Goal: Task Accomplishment & Management: Manage account settings

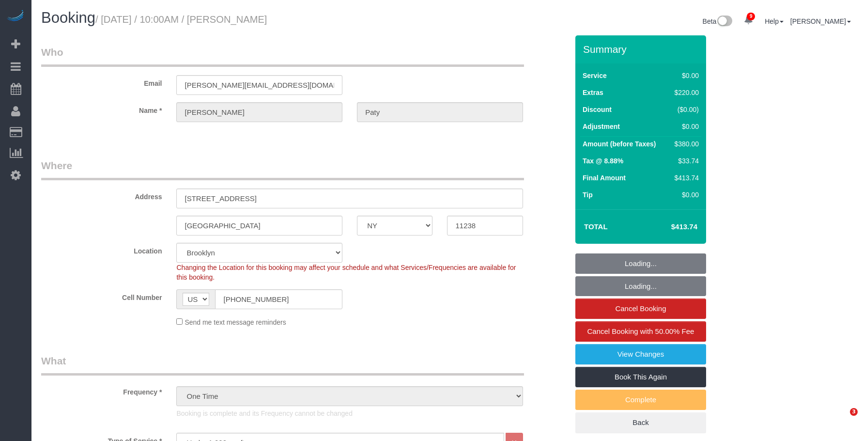
select select "NY"
select select "1"
select select "number:89"
select select "number:90"
select select "number:15"
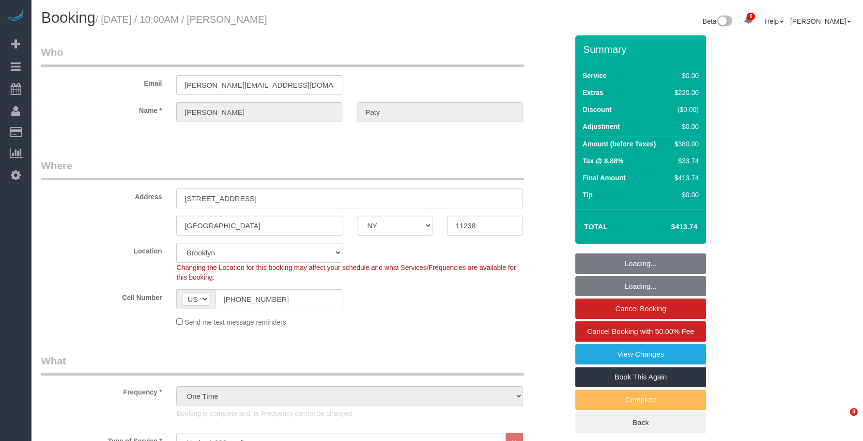
select select "number:5"
select select "spot6"
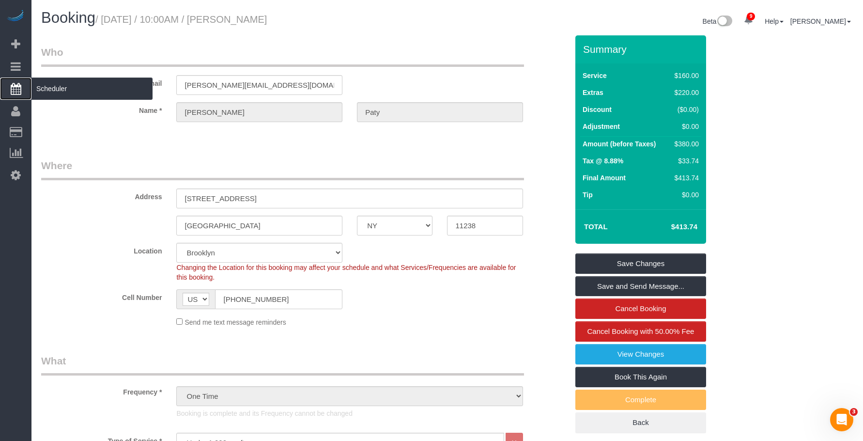
click at [60, 85] on span "Scheduler" at bounding box center [91, 89] width 121 height 22
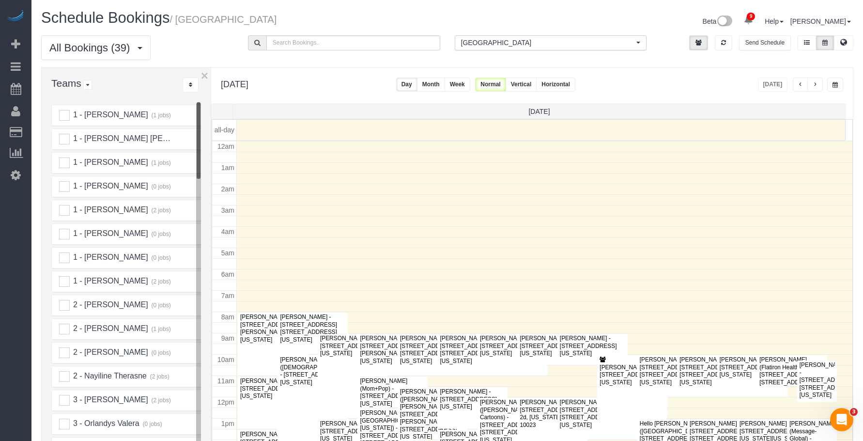
scroll to position [128, 0]
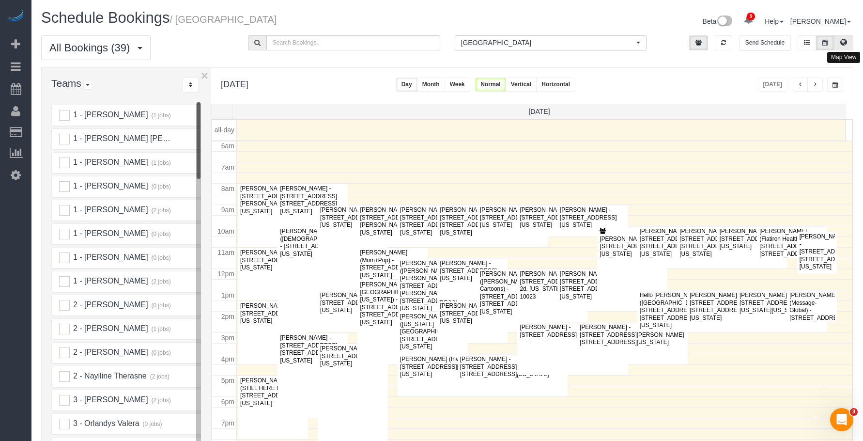
click at [844, 42] on icon at bounding box center [843, 42] width 7 height 6
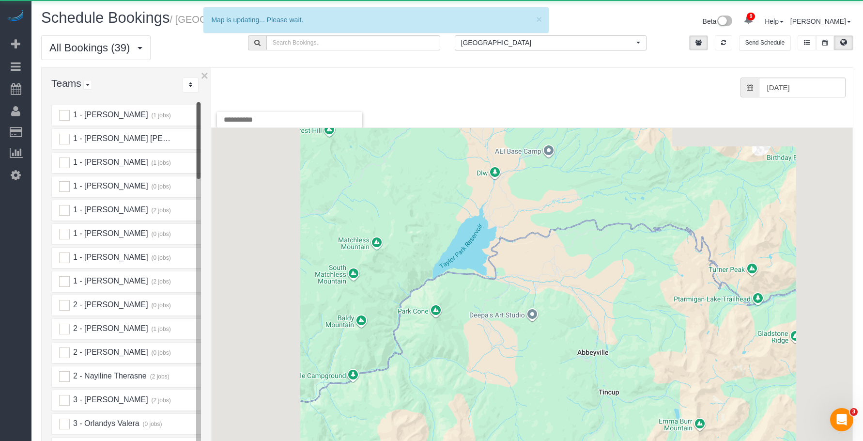
drag, startPoint x: 597, startPoint y: 48, endPoint x: 544, endPoint y: 86, distance: 65.3
click at [596, 48] on button "[GEOGRAPHIC_DATA] All Locations" at bounding box center [551, 42] width 192 height 15
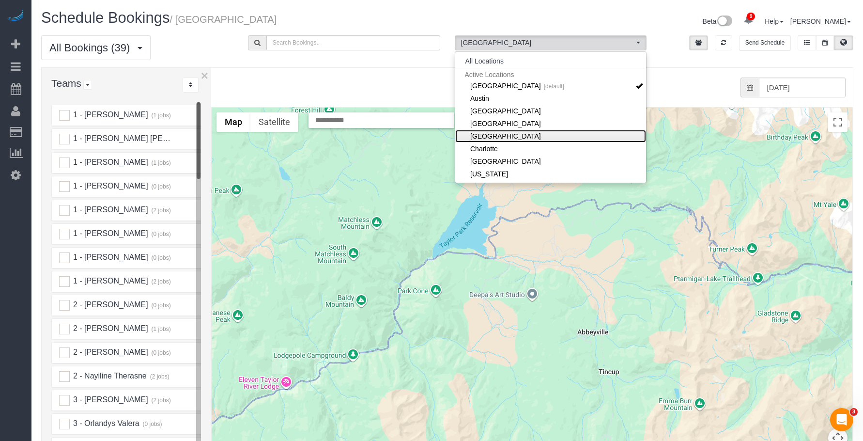
click at [518, 134] on link "[GEOGRAPHIC_DATA]" at bounding box center [550, 136] width 191 height 13
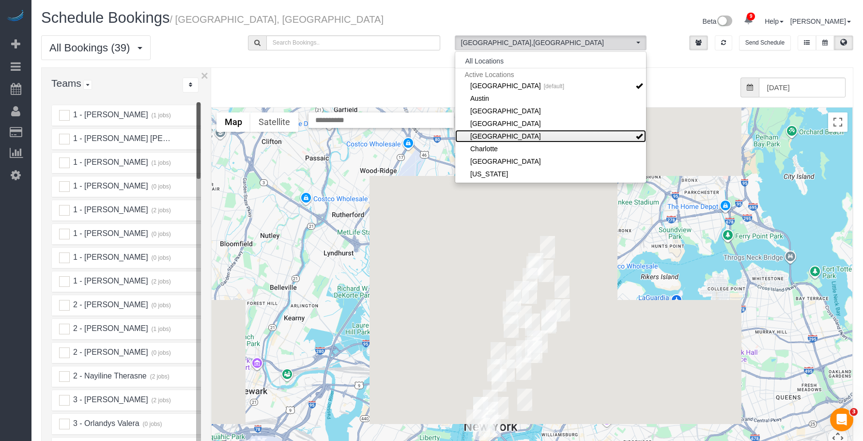
scroll to position [48, 0]
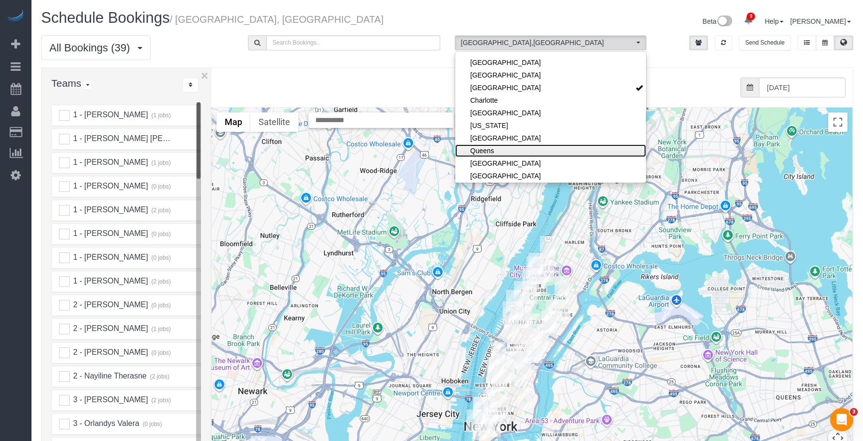
click at [510, 146] on link "Queens" at bounding box center [550, 150] width 191 height 13
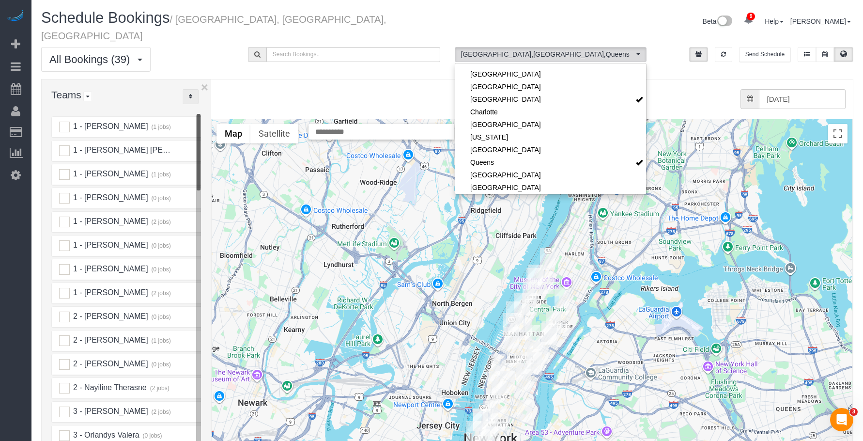
click at [194, 89] on button "..." at bounding box center [191, 96] width 16 height 15
click at [207, 121] on link "A-Z" at bounding box center [221, 127] width 77 height 13
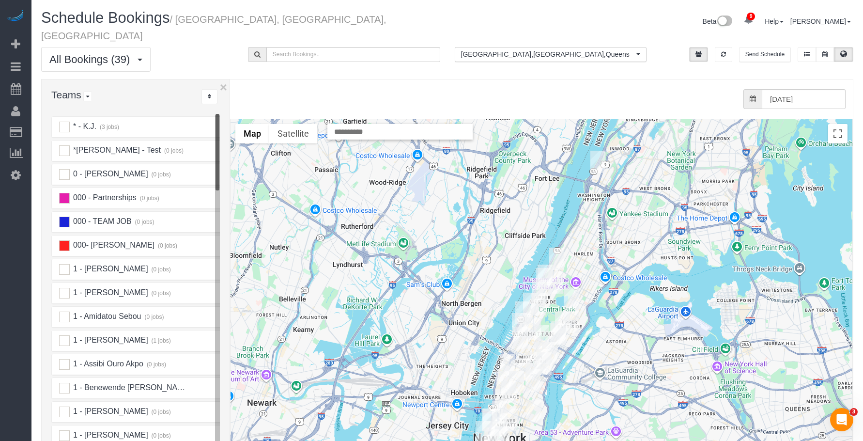
drag, startPoint x: 212, startPoint y: 108, endPoint x: 231, endPoint y: 105, distance: 19.0
click at [231, 105] on div at bounding box center [230, 295] width 3 height 432
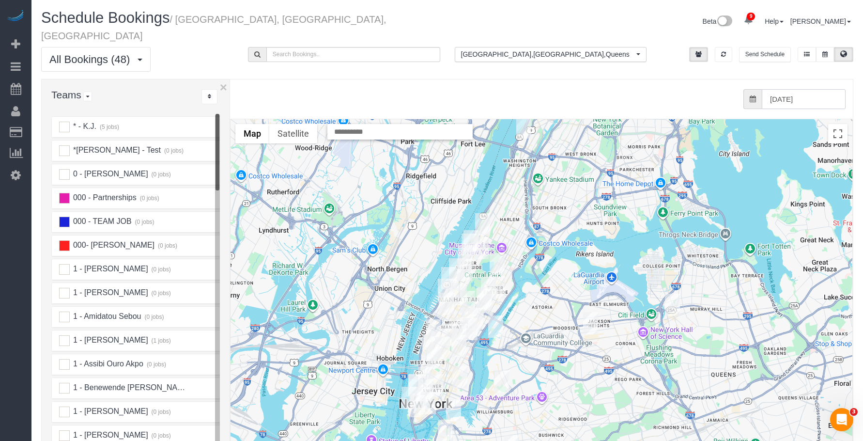
click at [831, 89] on input "[DATE]" at bounding box center [804, 99] width 84 height 20
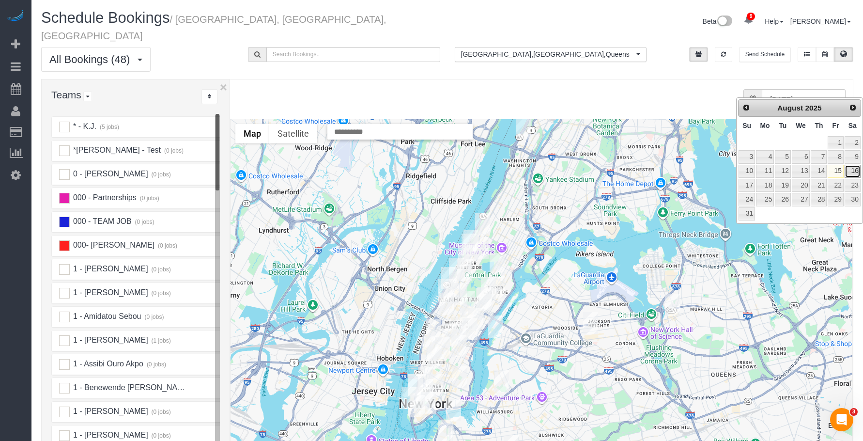
click at [854, 170] on link "16" at bounding box center [853, 171] width 16 height 13
type input "[DATE]"
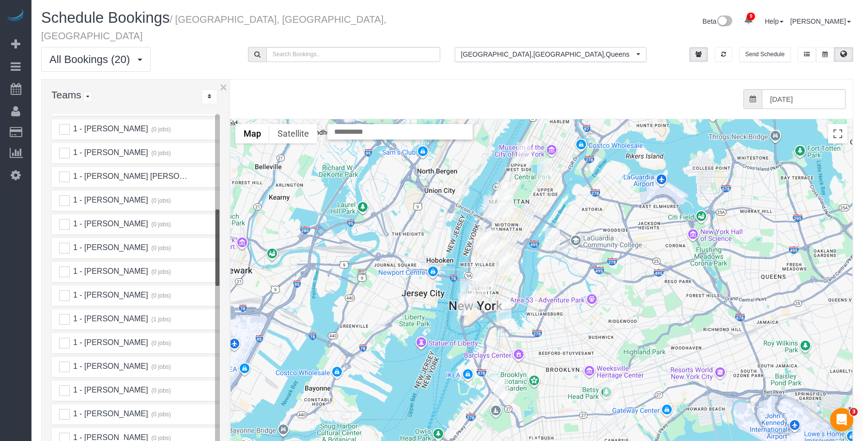
scroll to position [484, 0]
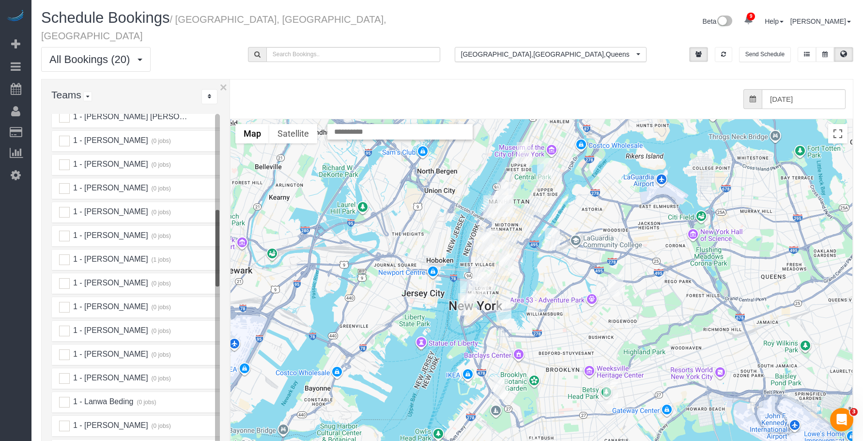
click at [358, 130] on div at bounding box center [542, 312] width 622 height 387
click at [377, 124] on input "text" at bounding box center [399, 132] width 145 height 16
paste input "**********"
type input "**********"
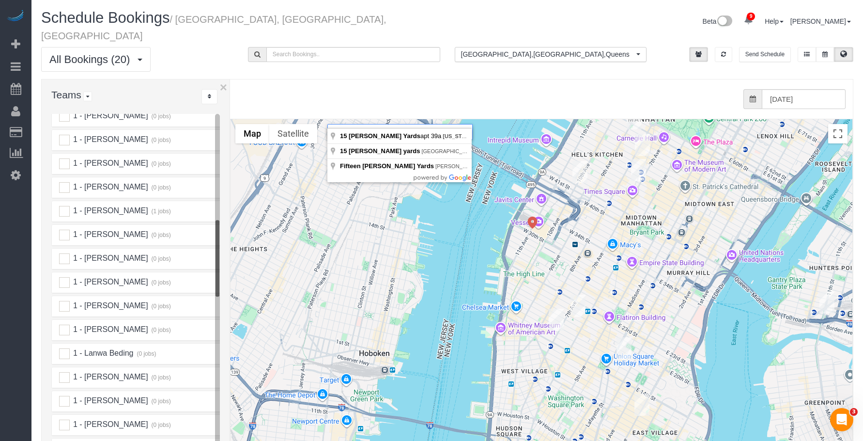
scroll to position [581, 0]
click at [328, 89] on div "from 0 bookings processed (Found: 0). [DATE]" at bounding box center [539, 99] width 613 height 20
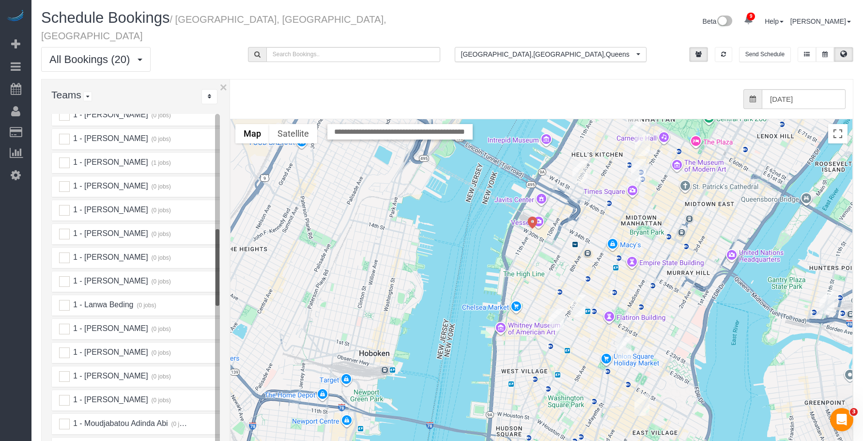
click at [579, 161] on img "08/16/2025 1:00PM - David Kupferberg - 484 West 43rd Street, Apt. 45q, New York…" at bounding box center [580, 172] width 15 height 22
click at [580, 161] on img "08/16/2025 1:00PM - David Kupferberg - 484 West 43rd Street, Apt. 45q, New York…" at bounding box center [580, 172] width 15 height 22
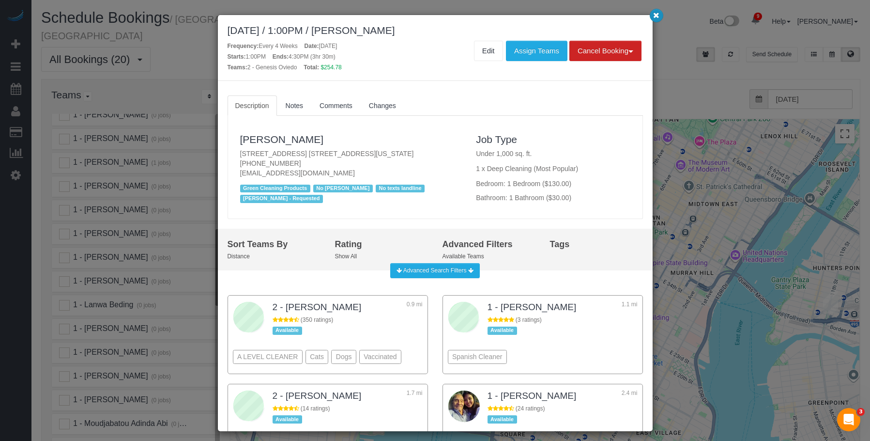
click at [657, 16] on icon "button" at bounding box center [656, 15] width 6 height 6
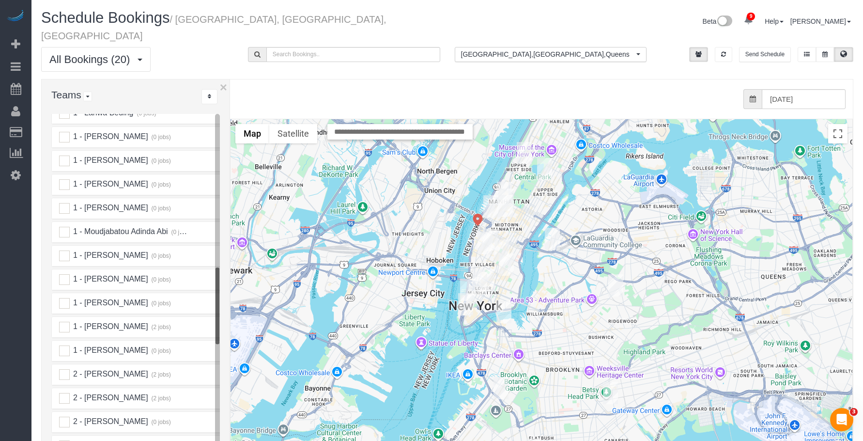
scroll to position [775, 0]
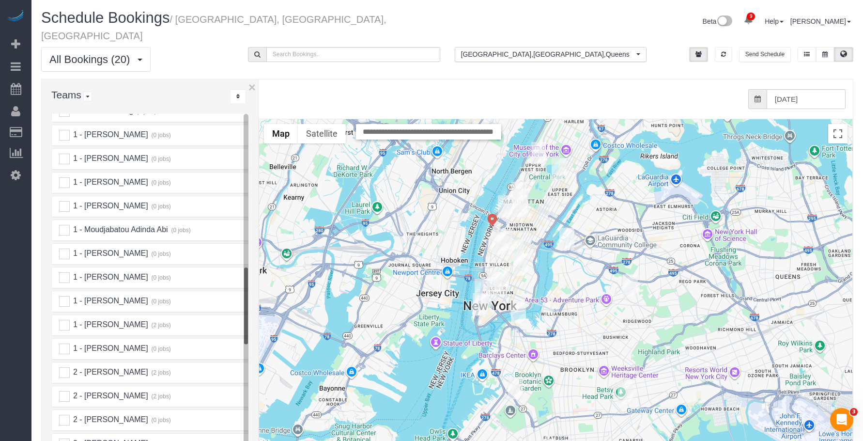
drag, startPoint x: 231, startPoint y: 263, endPoint x: 250, endPoint y: 266, distance: 19.8
click at [264, 267] on div "× Teams All Teams All Active Teams Active Teams For Location(s) Rating A-Z * - …" at bounding box center [447, 297] width 812 height 437
click at [63, 223] on ins at bounding box center [64, 228] width 11 height 11
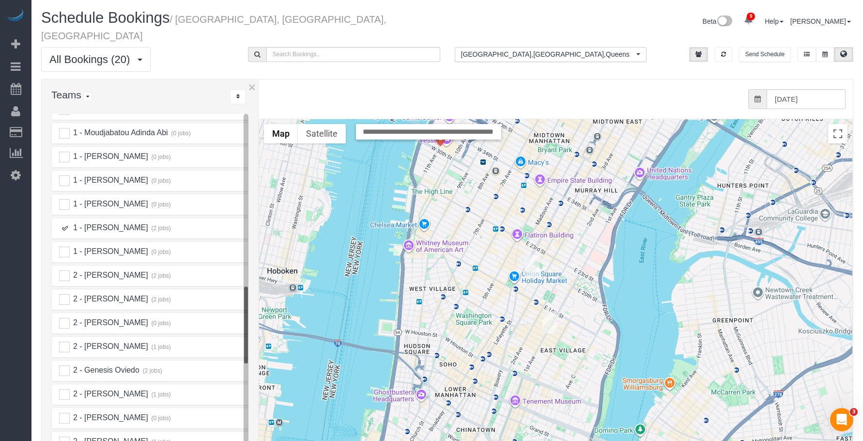
click at [528, 255] on img "08/16/2025 10:00AM - Nicholas Bell - 130 East 18th Street, Apt. 3l, New York, N…" at bounding box center [532, 266] width 15 height 22
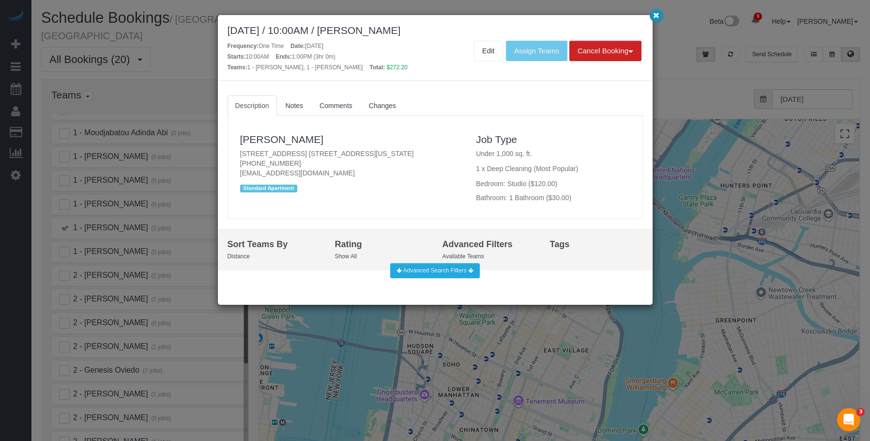
drag, startPoint x: 657, startPoint y: 16, endPoint x: 609, endPoint y: 174, distance: 165.4
click at [657, 16] on icon "button" at bounding box center [656, 15] width 6 height 6
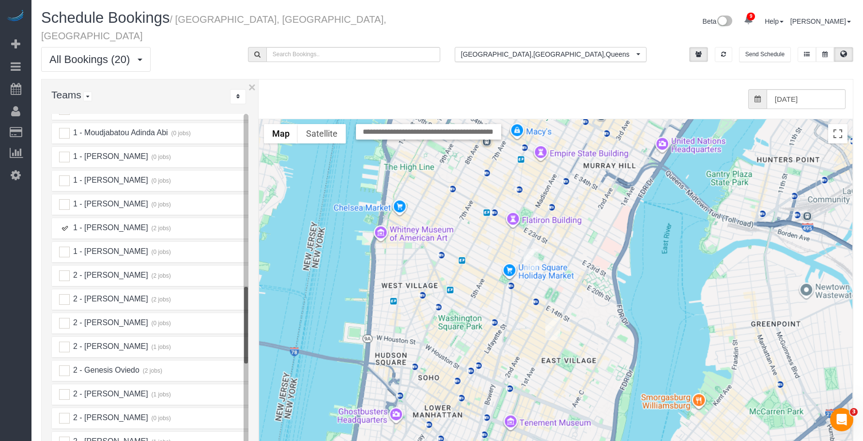
click at [555, 306] on div "To navigate, press the arrow keys." at bounding box center [555, 312] width 593 height 387
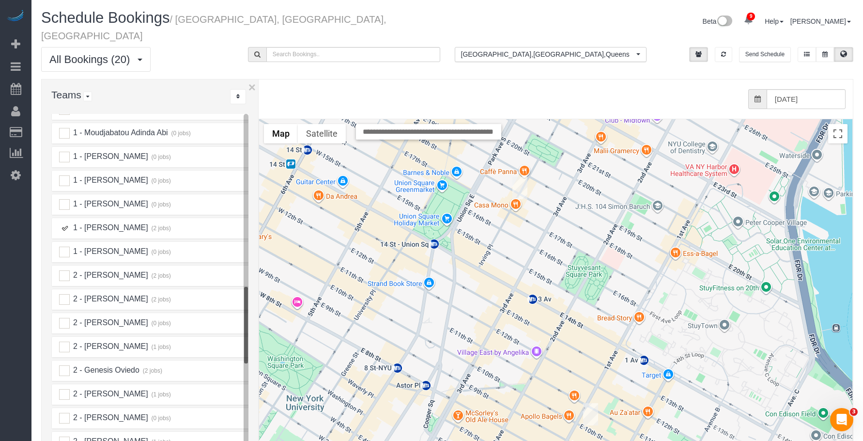
click at [592, 403] on img "08/16/2025 2:00PM - Alice Lobo - 251 East 10th Street, Apt. 6, New York, NY 100…" at bounding box center [590, 414] width 15 height 22
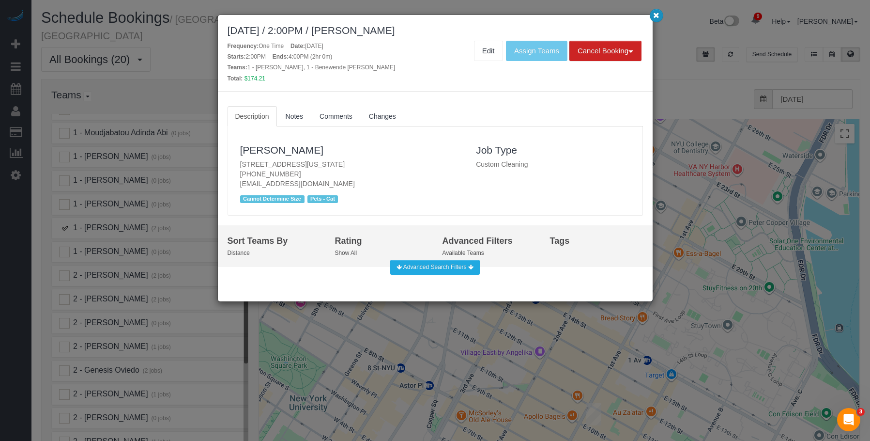
click at [656, 16] on icon "button" at bounding box center [656, 15] width 6 height 6
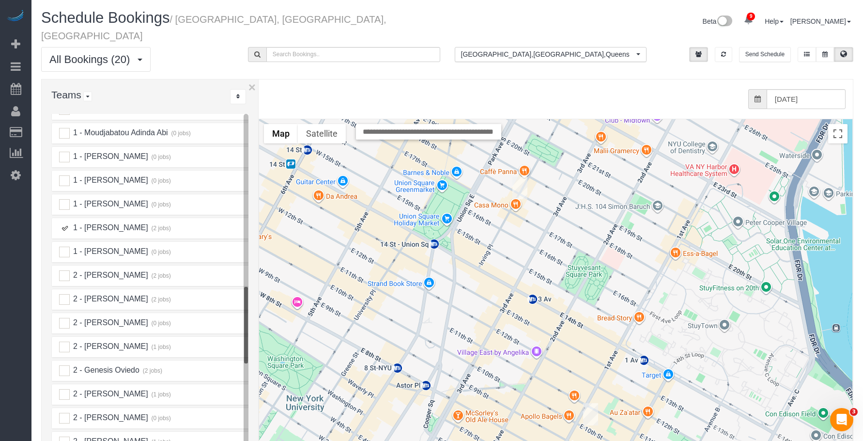
click at [66, 223] on ins at bounding box center [64, 228] width 11 height 11
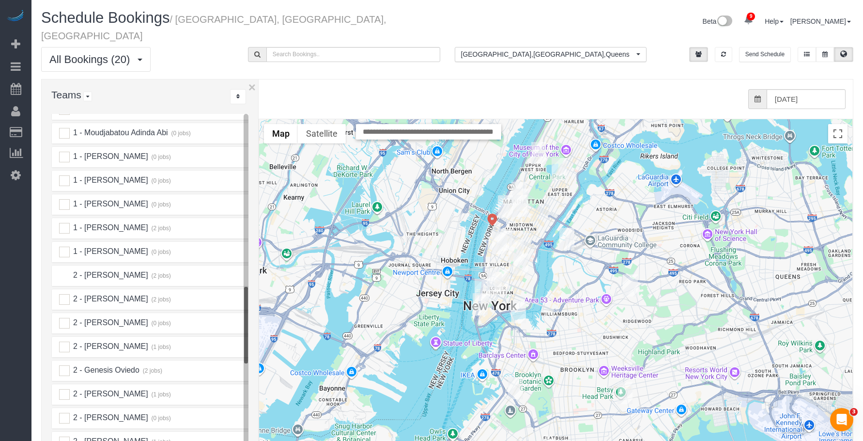
click at [62, 270] on ins at bounding box center [64, 275] width 11 height 11
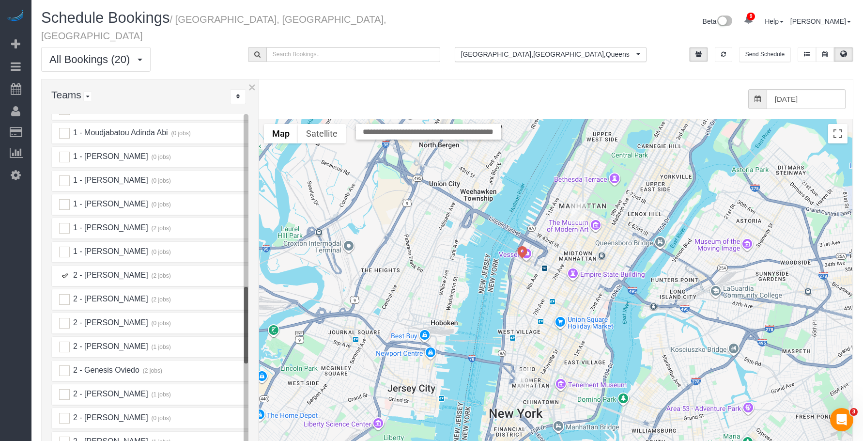
click at [579, 202] on img "08/16/2025 10:00AM - Orit Ronen - 242 W 53rd St 52a, Apt 52a, New York, NY 10019" at bounding box center [578, 213] width 15 height 22
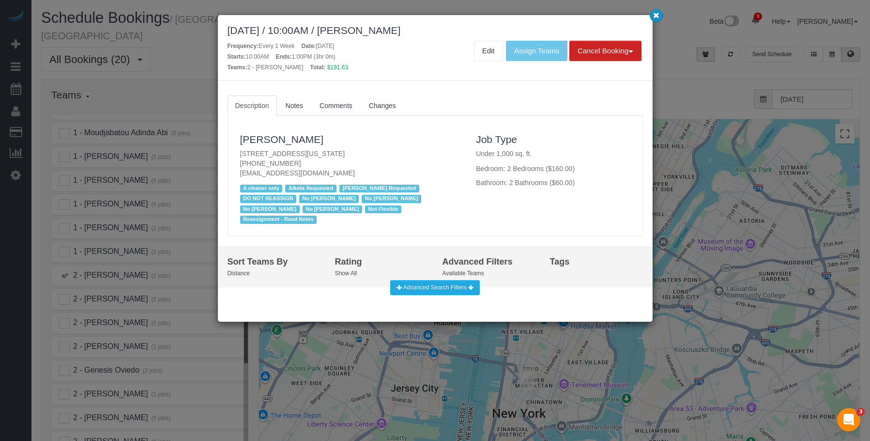
click at [660, 18] on button "button" at bounding box center [657, 16] width 14 height 14
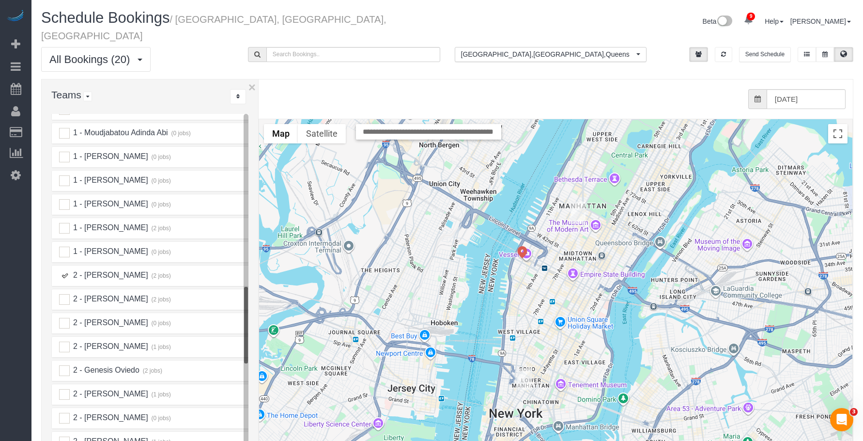
click at [526, 369] on img "08/16/2025 3:00PM - Gabriella Plotkin (East Photographic) - 401 Broadway, Suite…" at bounding box center [524, 379] width 15 height 22
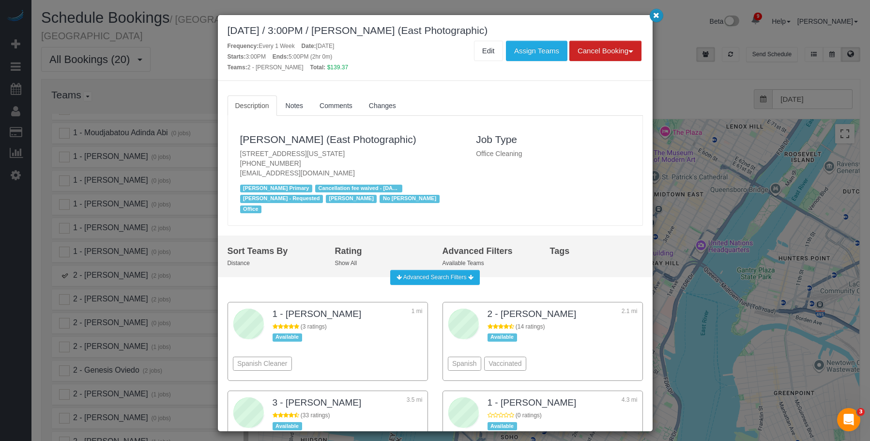
click at [659, 18] on icon "button" at bounding box center [656, 15] width 6 height 6
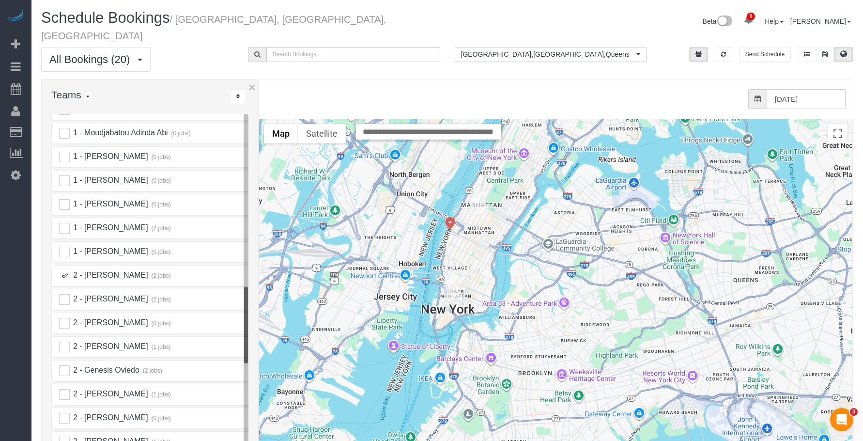
drag, startPoint x: 635, startPoint y: 353, endPoint x: 553, endPoint y: 280, distance: 109.8
click at [553, 280] on div at bounding box center [555, 312] width 593 height 387
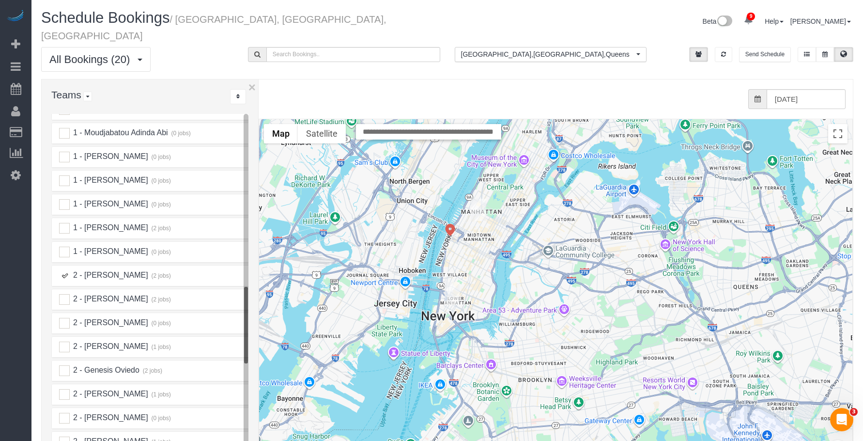
click at [481, 199] on img "08/16/2025 10:00AM - Orit Ronen - 242 W 53rd St 52a, Apt 52a, New York, NY 10019" at bounding box center [478, 210] width 15 height 22
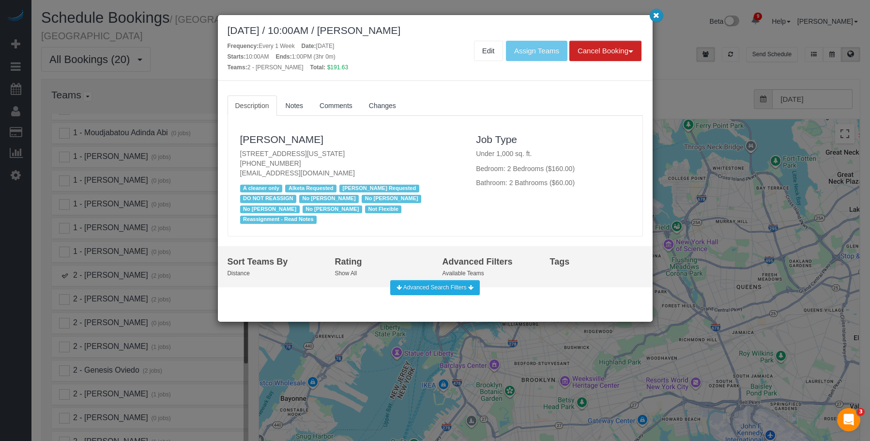
click at [658, 16] on icon "button" at bounding box center [656, 15] width 6 height 6
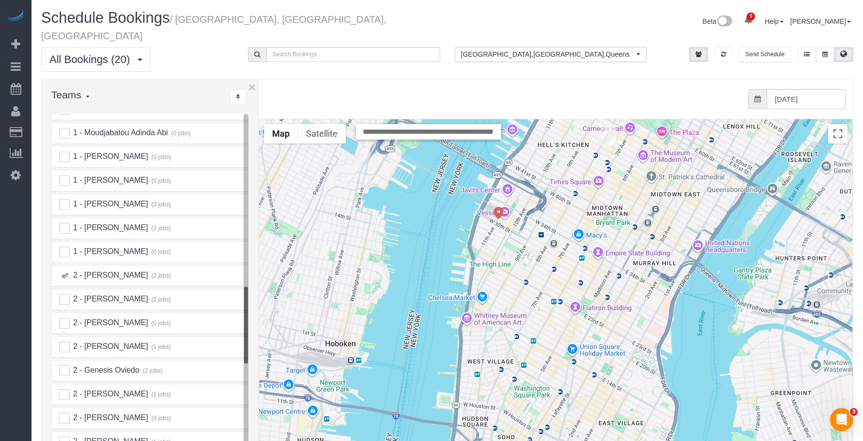
click at [65, 270] on ins at bounding box center [64, 275] width 11 height 11
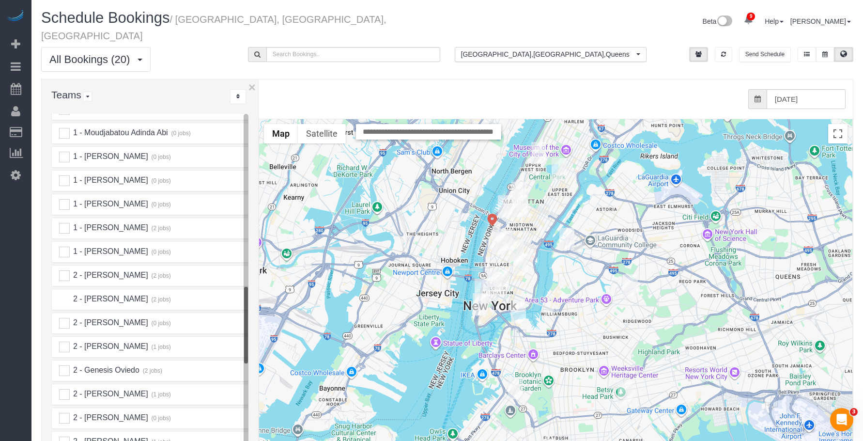
click at [65, 294] on ins at bounding box center [64, 299] width 11 height 11
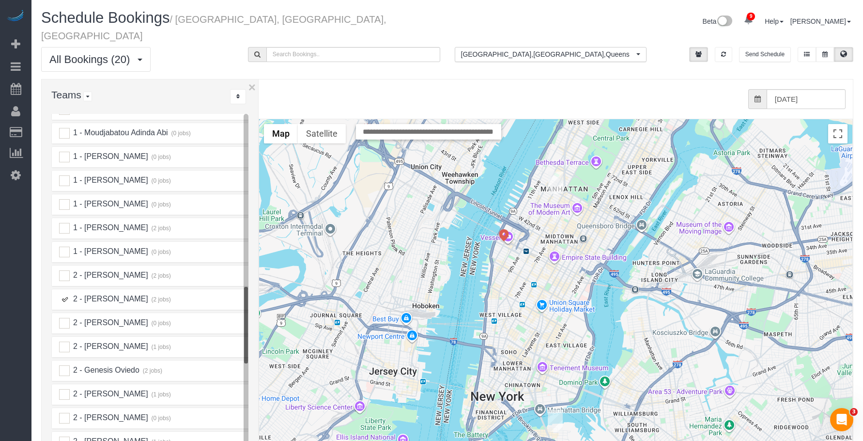
click at [554, 171] on img "08/16/2025 12:30PM - Hsien Yean Wong - 340 West 57th Street, Apt. 12b, New York…" at bounding box center [555, 182] width 15 height 22
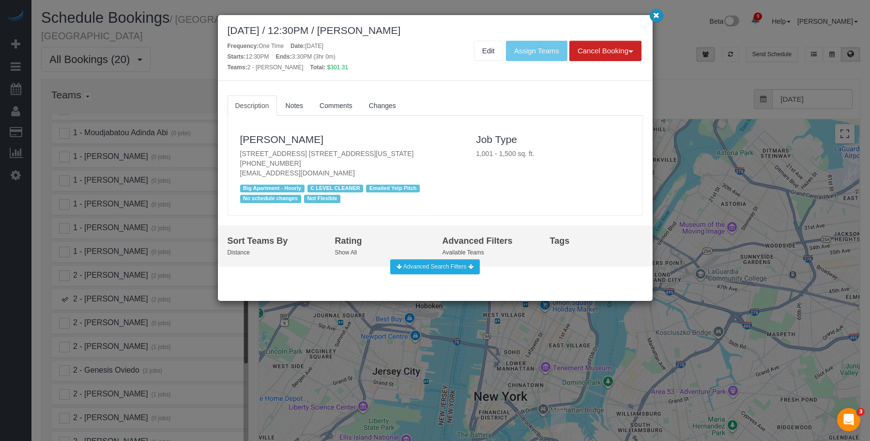
click at [656, 16] on icon "button" at bounding box center [656, 15] width 6 height 6
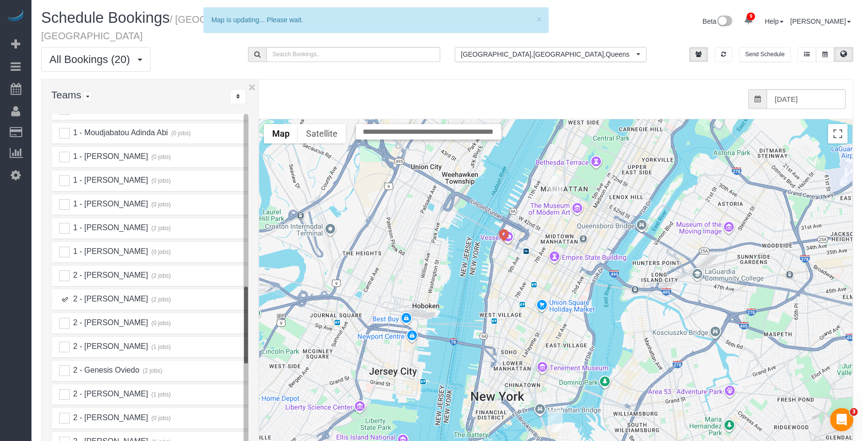
click at [552, 409] on img "08/16/2025 9:00AM - Elizabeth Wisecarver - 50 Bridge Street, Apt. 412, Brooklyn…" at bounding box center [555, 420] width 15 height 22
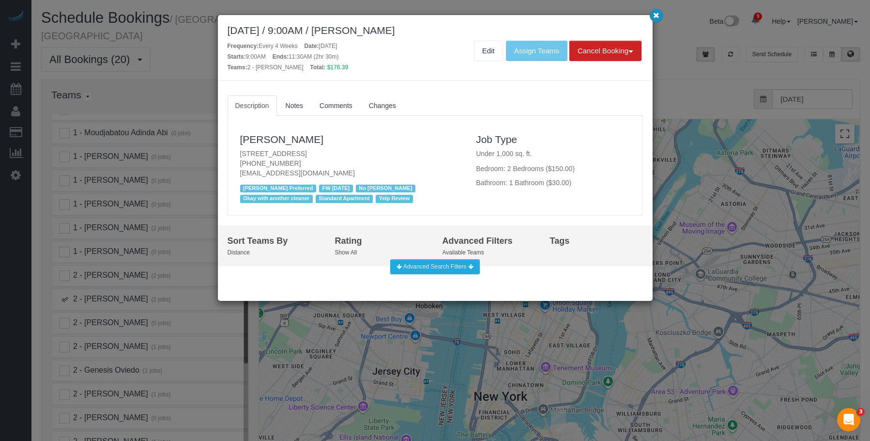
click at [658, 16] on icon "button" at bounding box center [656, 15] width 6 height 6
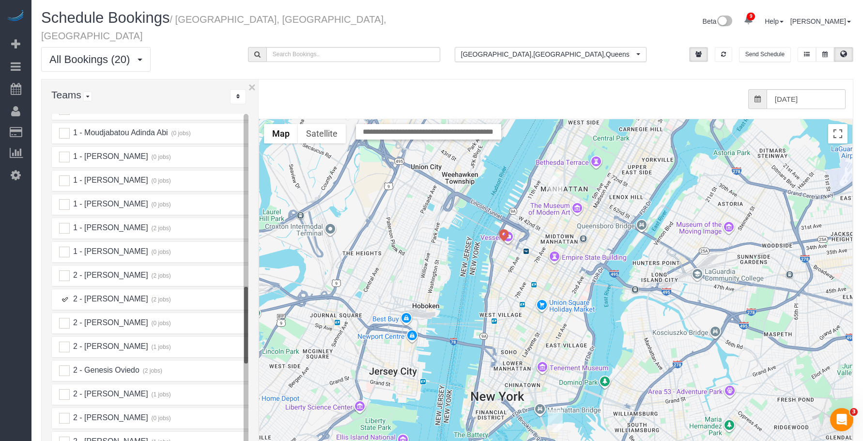
click at [65, 294] on ins at bounding box center [64, 299] width 11 height 11
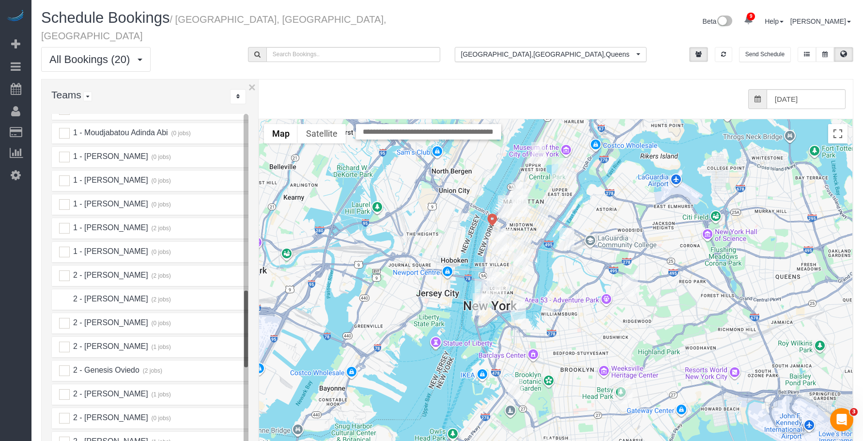
scroll to position [969, 0]
click at [65, 245] on ins at bounding box center [64, 250] width 11 height 11
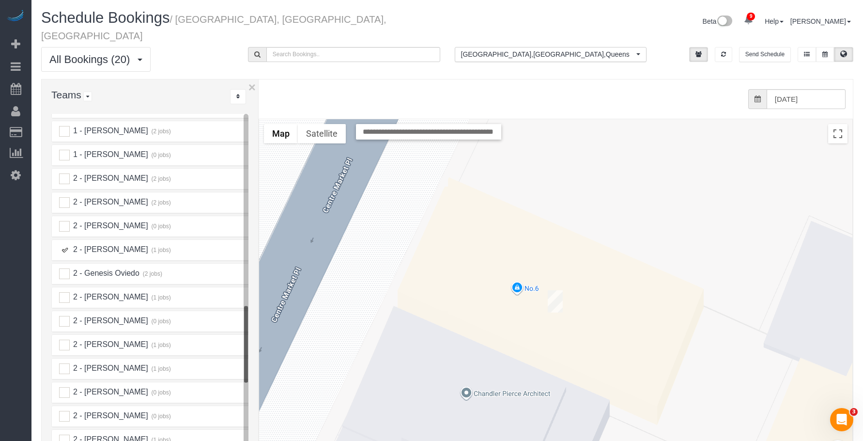
click at [555, 290] on img "08/16/2025 1:00PM - Patrick Scott - 8 Center Marketplace, Unit 1, New York, NY …" at bounding box center [555, 301] width 15 height 22
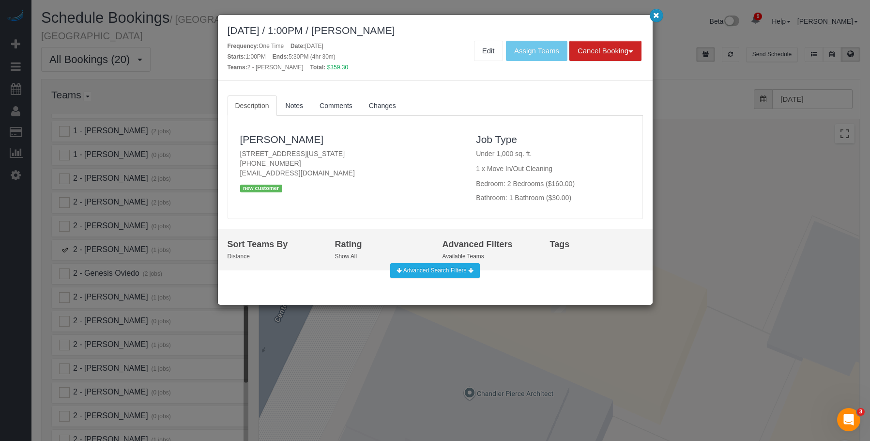
click at [656, 15] on icon "button" at bounding box center [656, 15] width 6 height 6
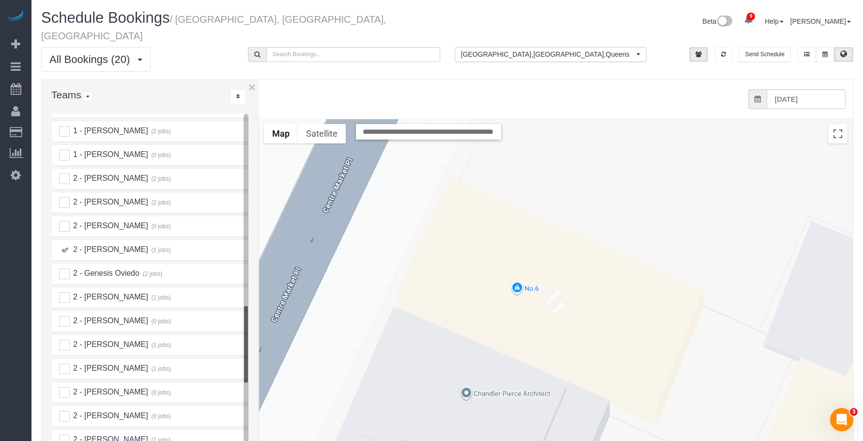
drag, startPoint x: 67, startPoint y: 236, endPoint x: 56, endPoint y: 318, distance: 82.6
click at [67, 245] on ins at bounding box center [64, 250] width 11 height 11
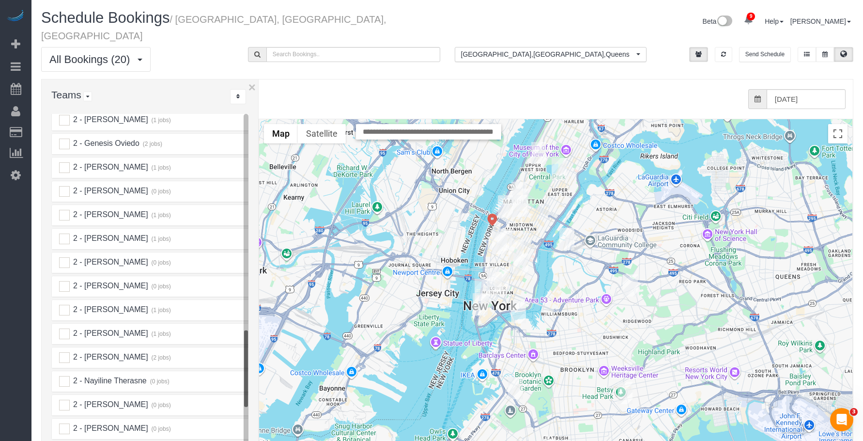
scroll to position [1114, 0]
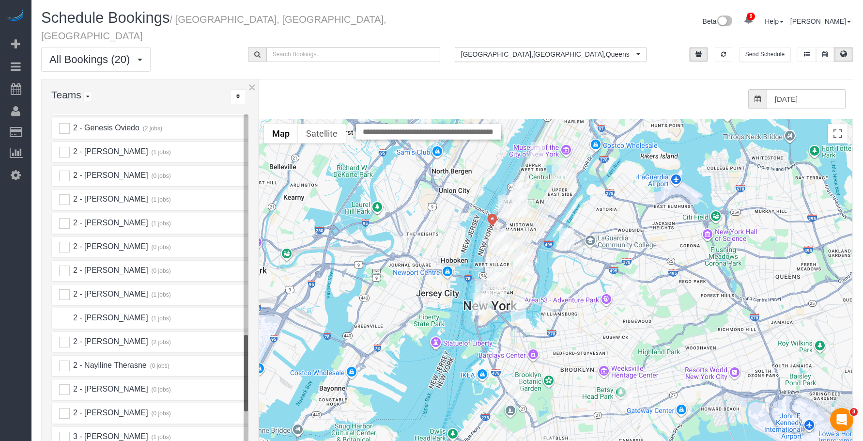
drag, startPoint x: 62, startPoint y: 307, endPoint x: 426, endPoint y: 312, distance: 363.8
click at [63, 313] on ins at bounding box center [64, 318] width 11 height 11
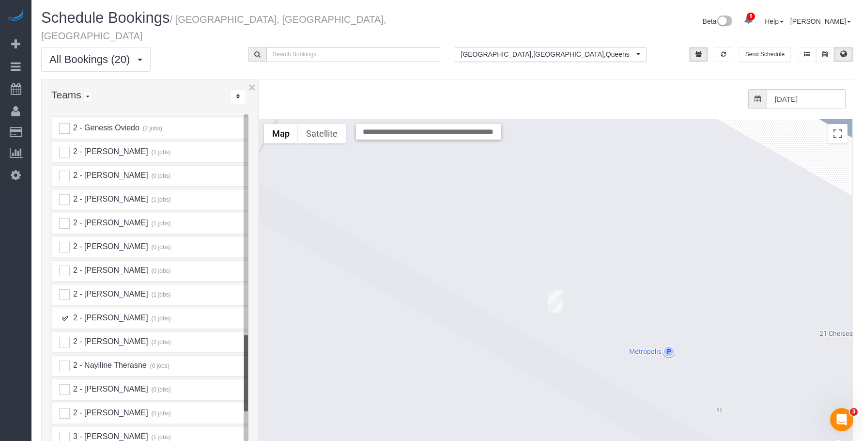
click at [556, 290] on img "08/16/2025 8:00AM - Lisa Kaplan - 120 West 21 Street, Apt. 1007, New York, NY 1…" at bounding box center [555, 301] width 15 height 22
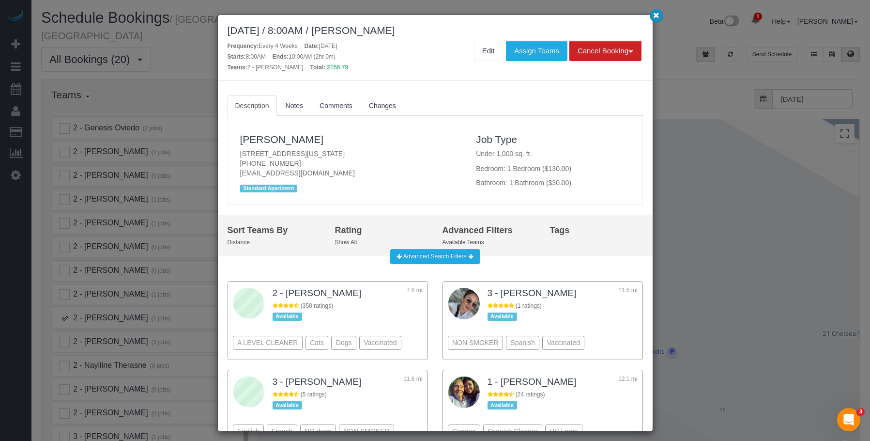
click at [658, 18] on icon "button" at bounding box center [656, 15] width 6 height 6
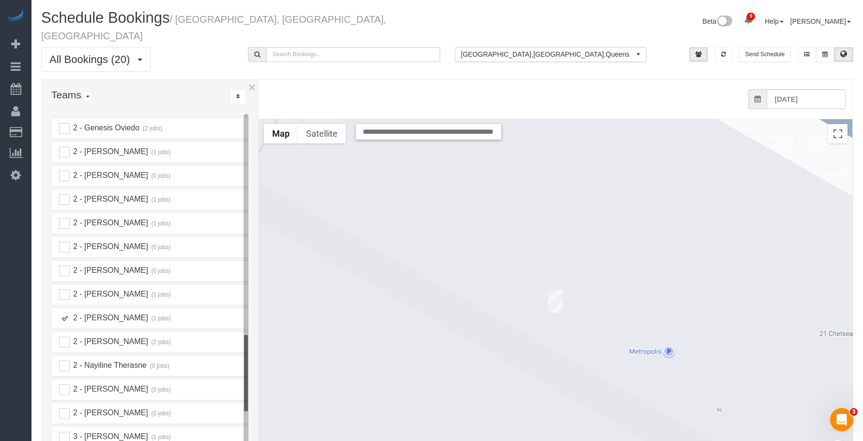
click at [65, 313] on ins at bounding box center [64, 318] width 11 height 11
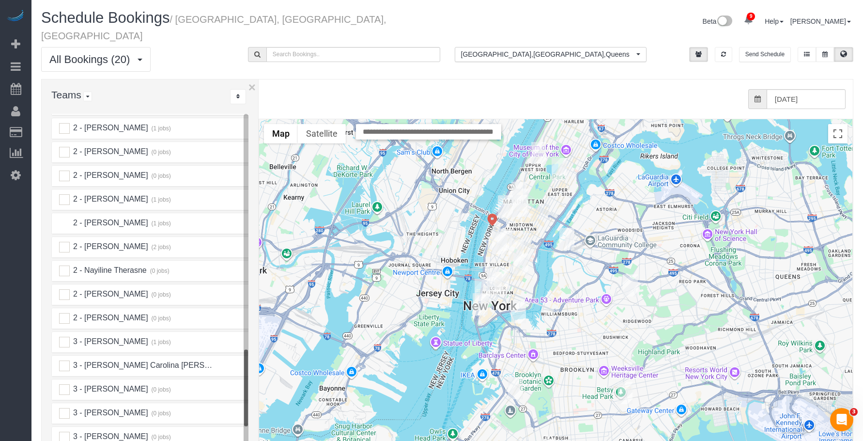
scroll to position [1211, 0]
click at [62, 240] on ins at bounding box center [64, 245] width 11 height 11
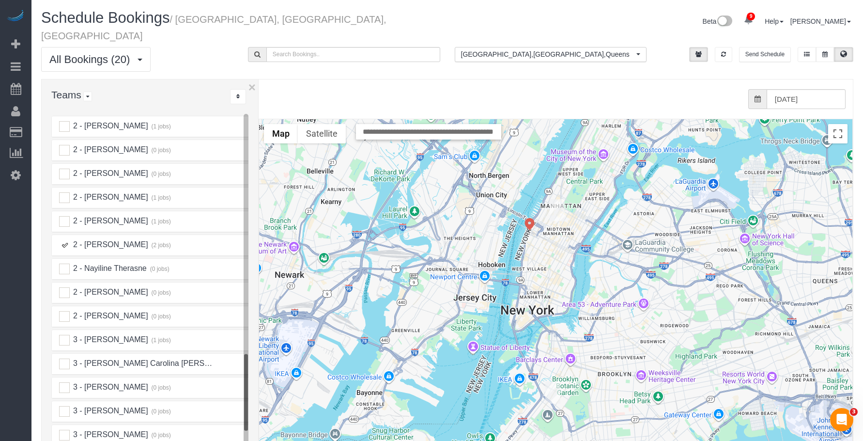
click at [563, 199] on img "08/16/2025 2:00PM - William Wang - 1600 Broadway, Apt.12c, New York, NY 10019" at bounding box center [557, 210] width 15 height 22
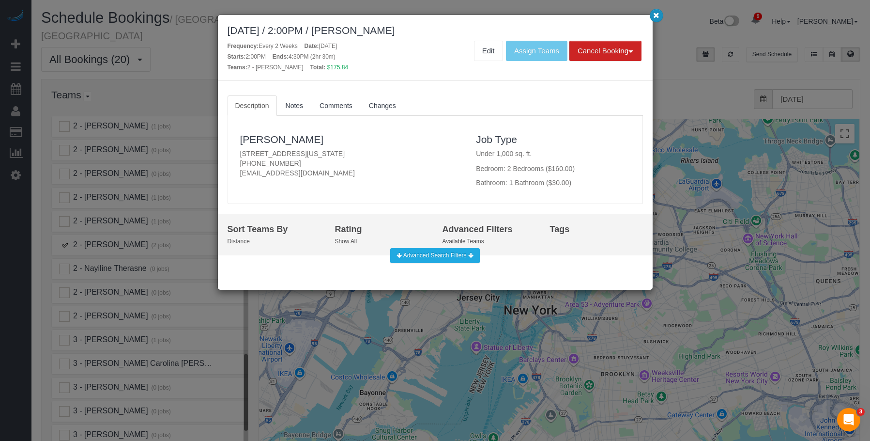
click at [657, 12] on icon "button" at bounding box center [656, 15] width 6 height 6
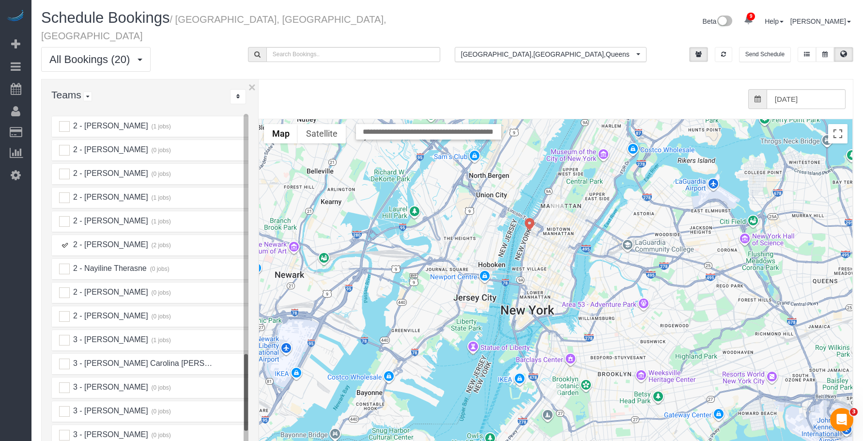
click at [553, 381] on img "08/16/2025 10:00AM - Michael Desa - 327 Prospect Avenue, Brooklyn, NY 11215" at bounding box center [552, 392] width 15 height 22
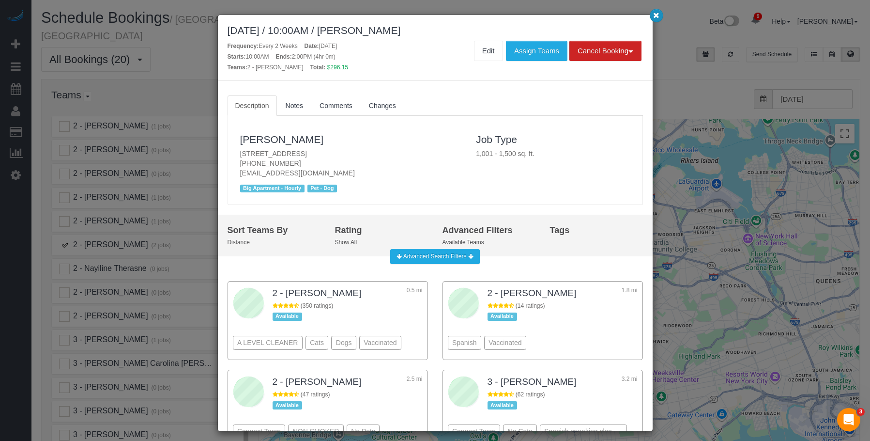
click at [653, 11] on button "button" at bounding box center [657, 16] width 14 height 14
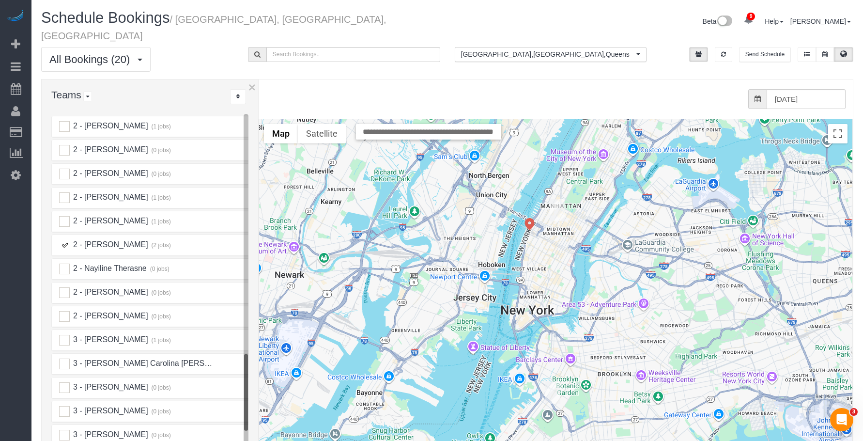
click at [64, 240] on ins at bounding box center [64, 245] width 11 height 11
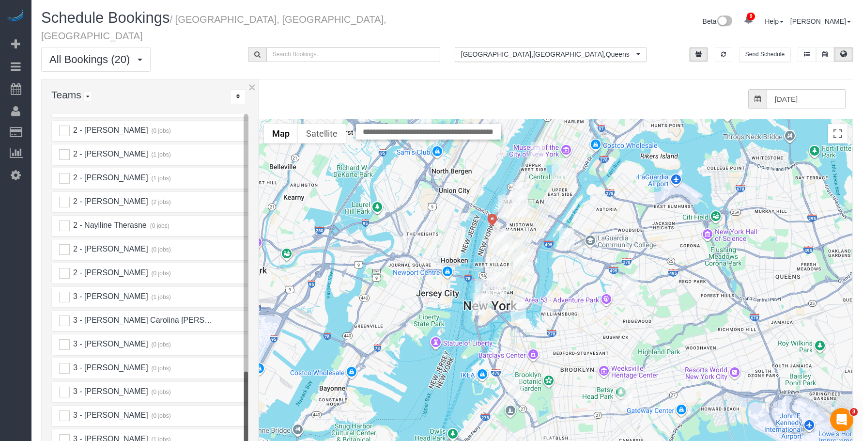
scroll to position [1308, 0]
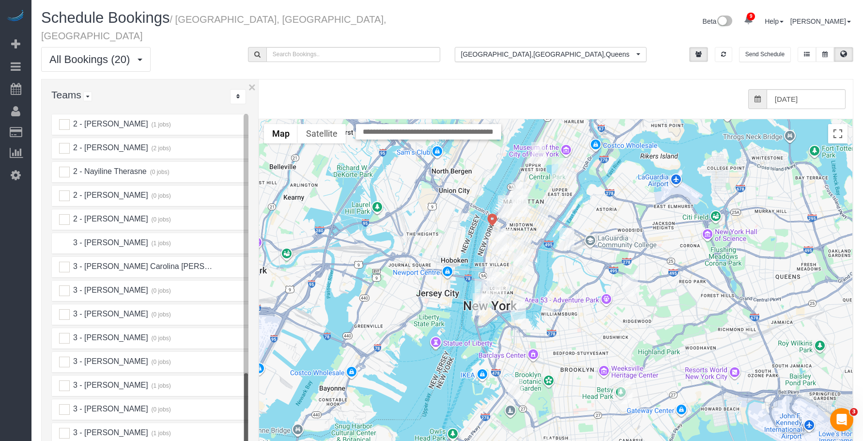
click at [68, 238] on ins at bounding box center [64, 243] width 11 height 11
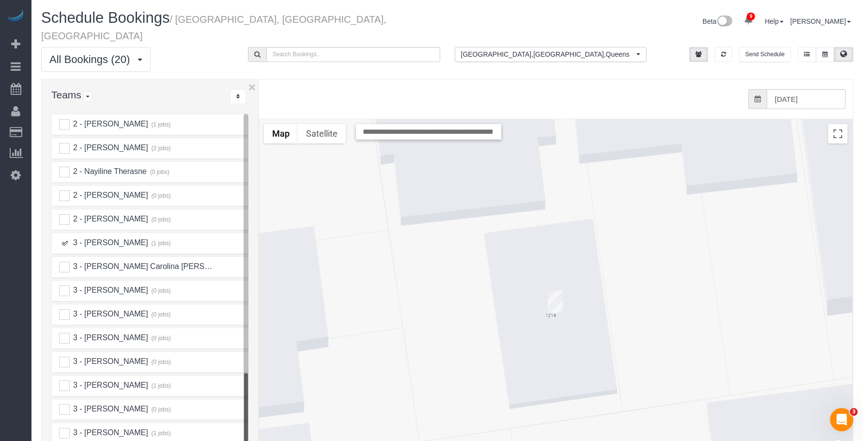
click at [553, 290] on img "08/16/2025 11:00AM - Patricia DeSiano - 1214 Avenue H, Second Floor, Brooklyn, …" at bounding box center [555, 301] width 15 height 22
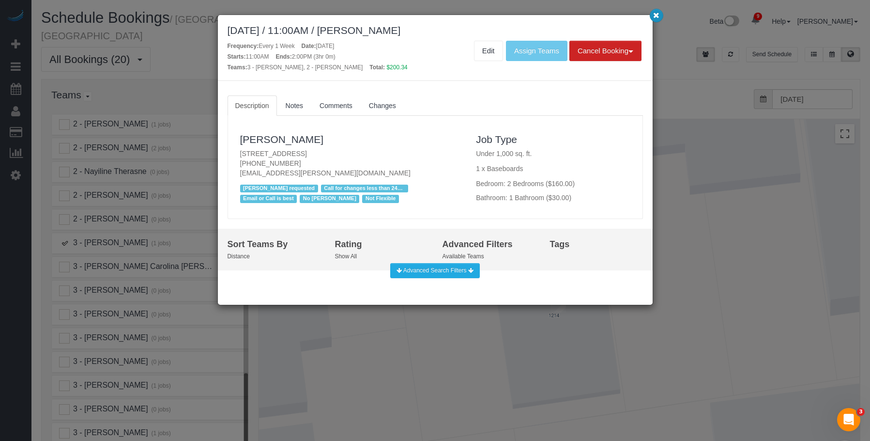
click at [656, 17] on icon "button" at bounding box center [656, 15] width 6 height 6
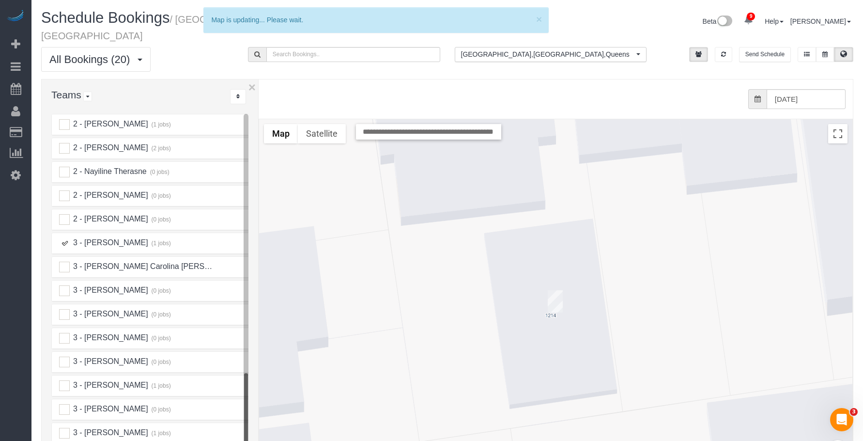
click at [65, 238] on ins at bounding box center [64, 243] width 11 height 11
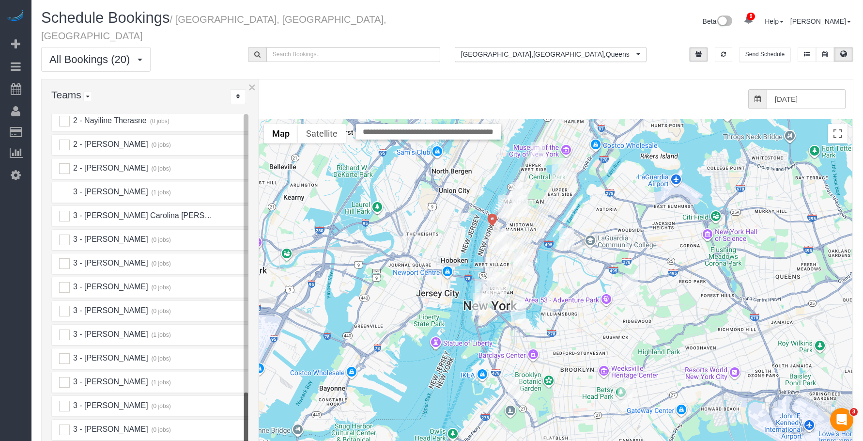
scroll to position [1405, 0]
click at [63, 283] on ins at bounding box center [64, 288] width 11 height 11
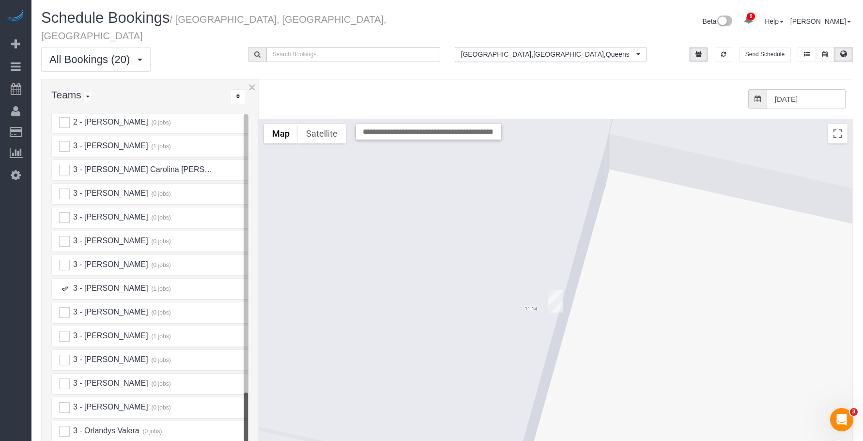
click at [550, 291] on img "08/16/2025 10:00AM - Amil Dave (Eric Thai (Karp | Dagan Team at Compass) - Refe…" at bounding box center [555, 301] width 15 height 22
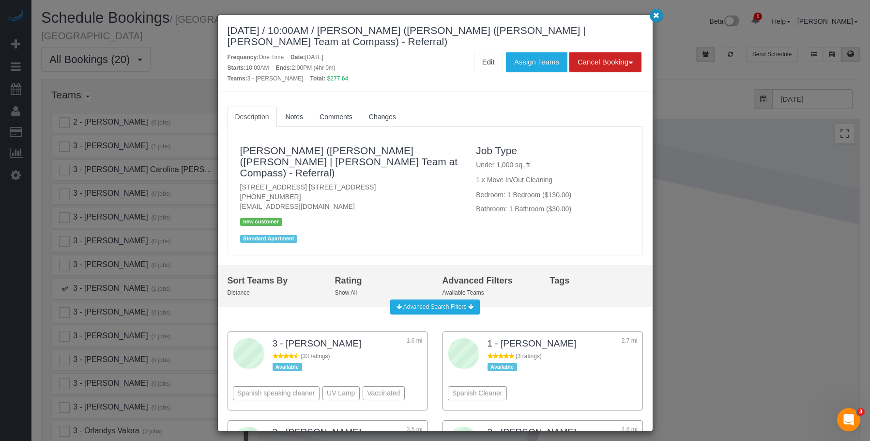
click at [658, 13] on icon "button" at bounding box center [656, 15] width 6 height 6
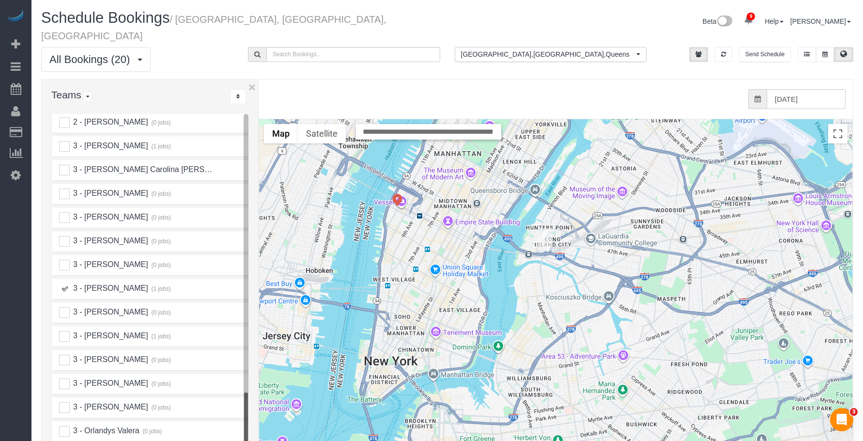
click at [546, 228] on img "08/16/2025 10:00AM - Amil Dave (Eric Thai (Karp | Dagan Team at Compass) - Refe…" at bounding box center [545, 239] width 15 height 22
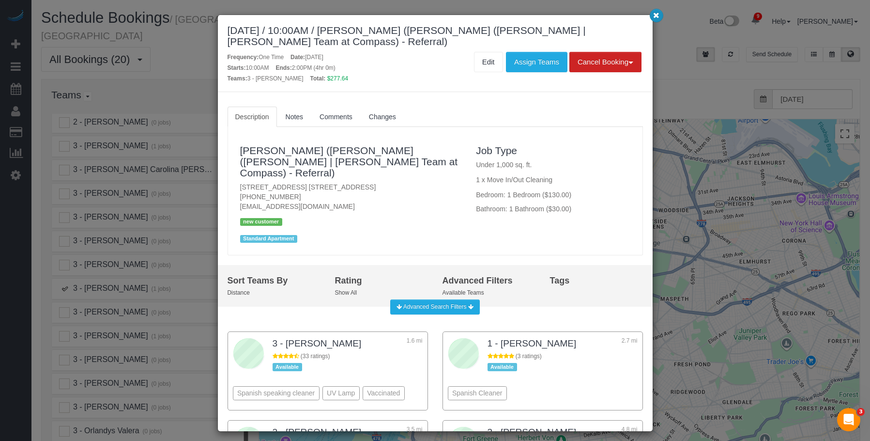
click at [653, 17] on icon "button" at bounding box center [656, 15] width 6 height 6
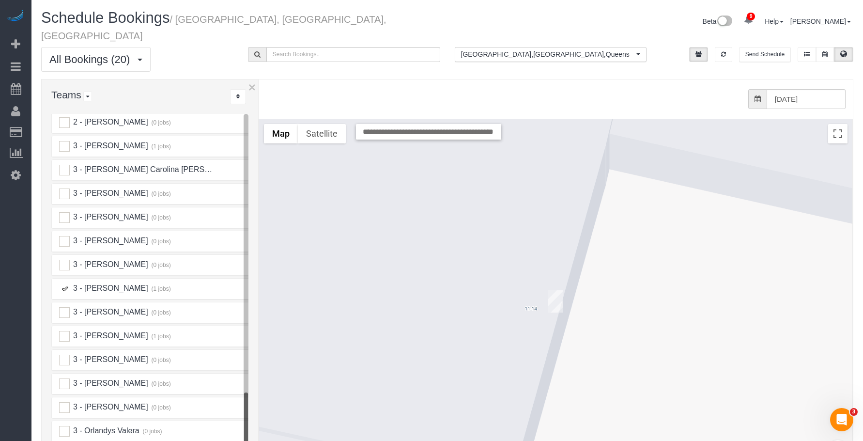
click at [556, 290] on img "08/16/2025 10:00AM - Amil Dave (Eric Thai (Karp | Dagan Team at Compass) - Refe…" at bounding box center [555, 301] width 15 height 22
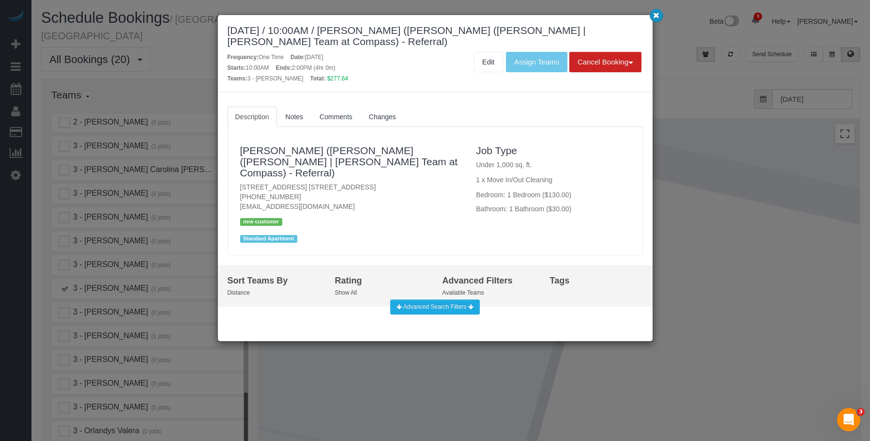
click at [659, 16] on icon "button" at bounding box center [656, 15] width 6 height 6
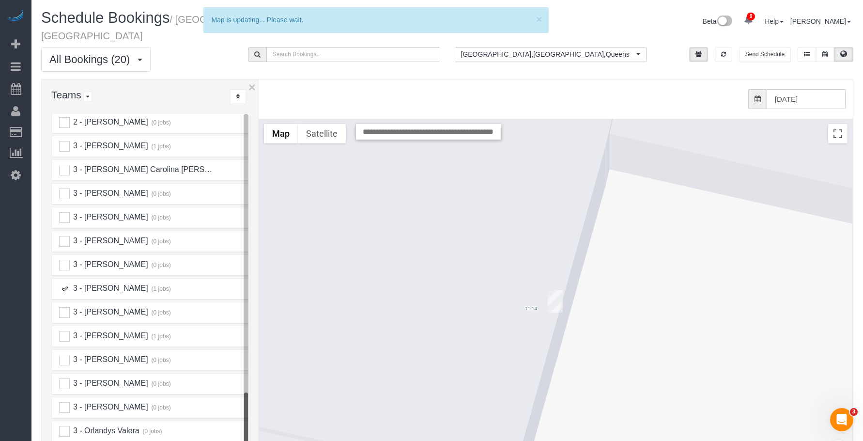
click at [65, 283] on ins at bounding box center [64, 288] width 11 height 11
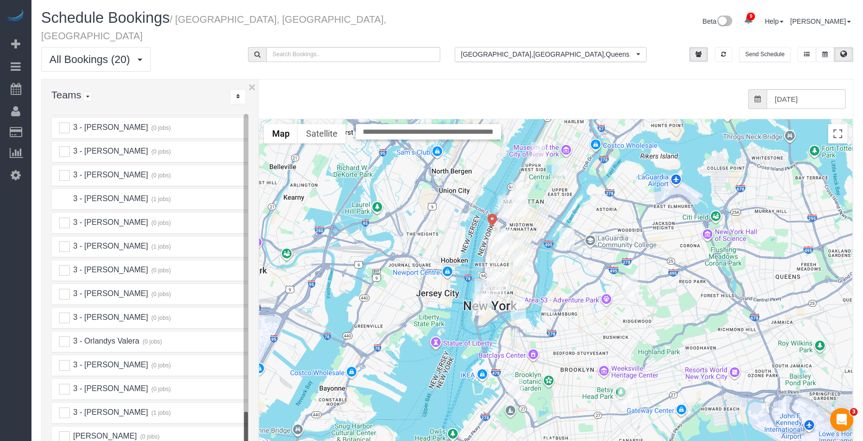
scroll to position [1502, 0]
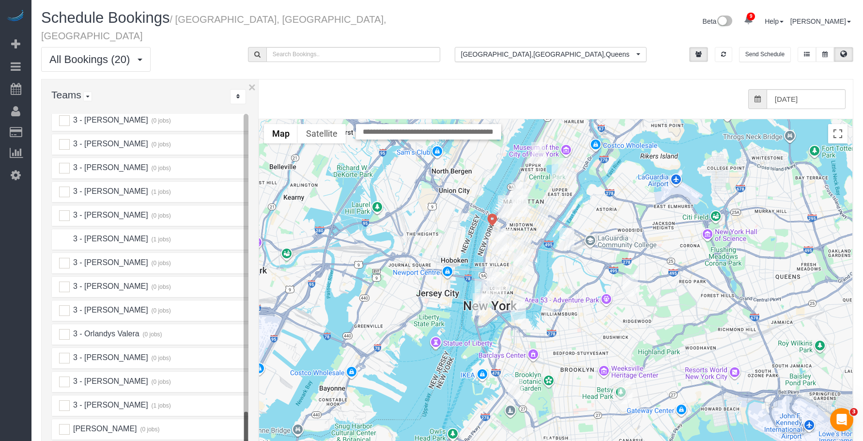
click at [63, 234] on ins at bounding box center [64, 239] width 11 height 11
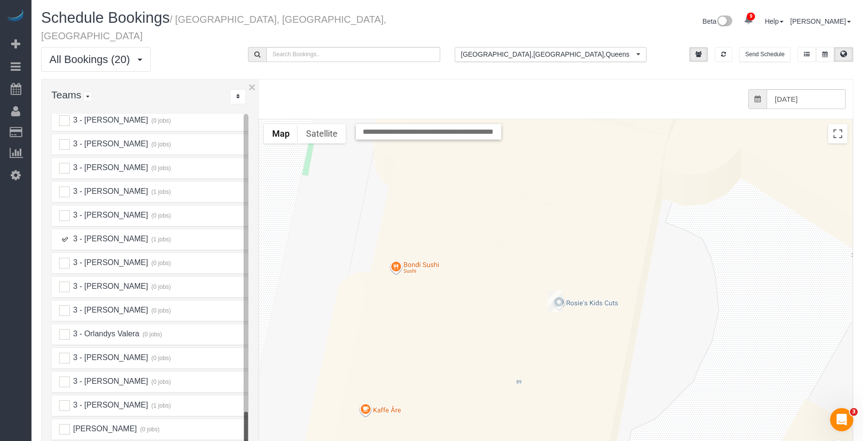
click at [554, 290] on img "08/16/2025 11:00AM - Benjamin Israel - 275 Greenwich Street, Apt. 3h, New York,…" at bounding box center [555, 301] width 15 height 22
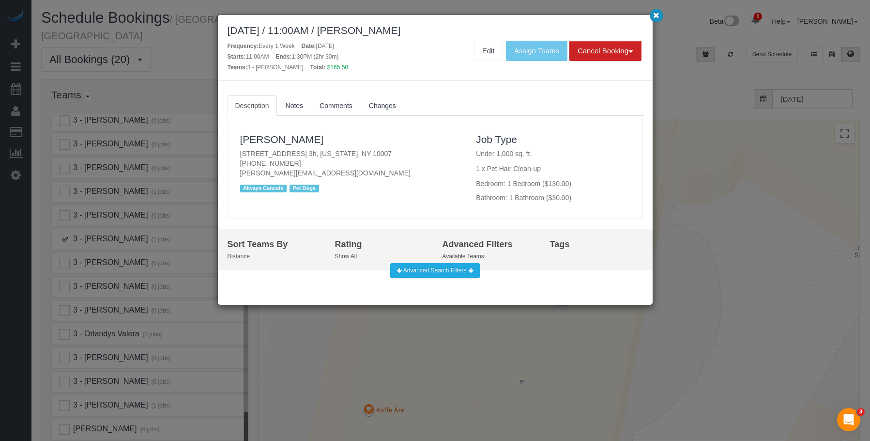
click at [655, 14] on icon "button" at bounding box center [656, 15] width 6 height 6
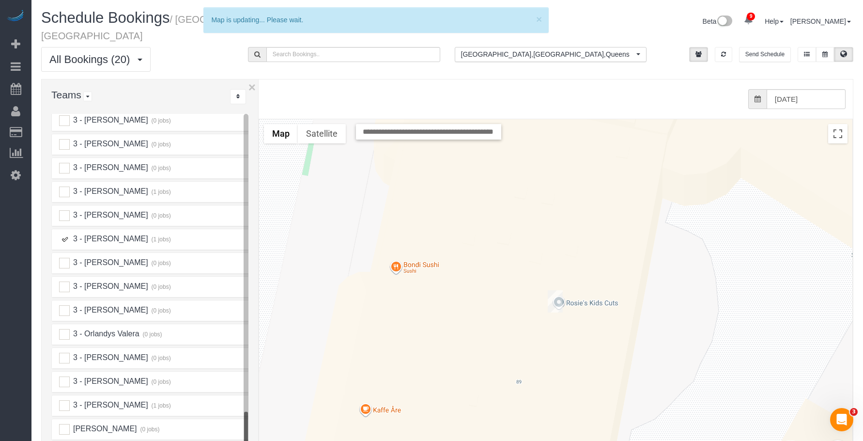
click at [62, 234] on ins at bounding box center [64, 239] width 11 height 11
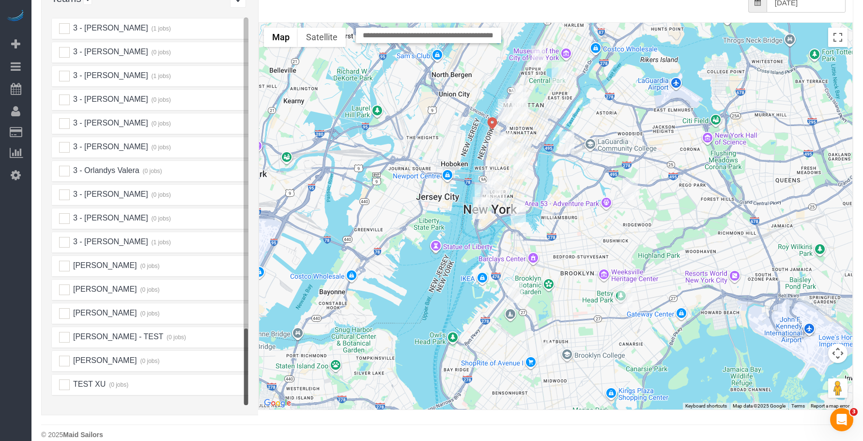
scroll to position [97, 0]
click at [66, 236] on ins at bounding box center [64, 241] width 11 height 11
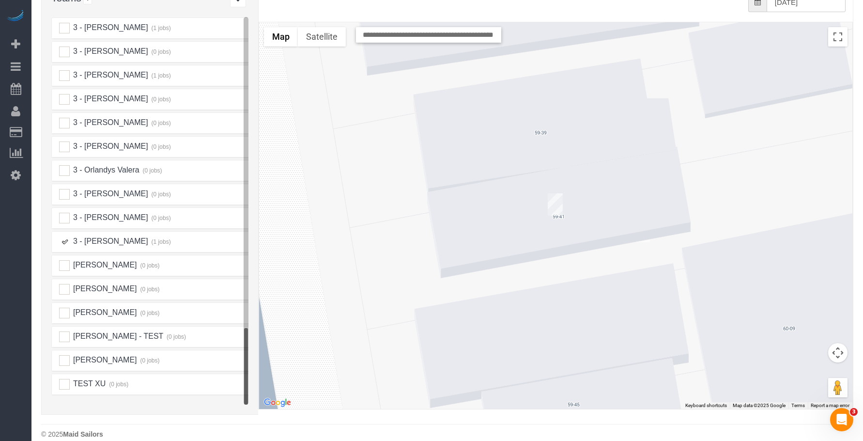
click at [557, 193] on img "08/16/2025 9:00AM - Stephanie DeJoy - 5941 60th Street, Apt. 1, Flushing, NY 11…" at bounding box center [555, 204] width 15 height 22
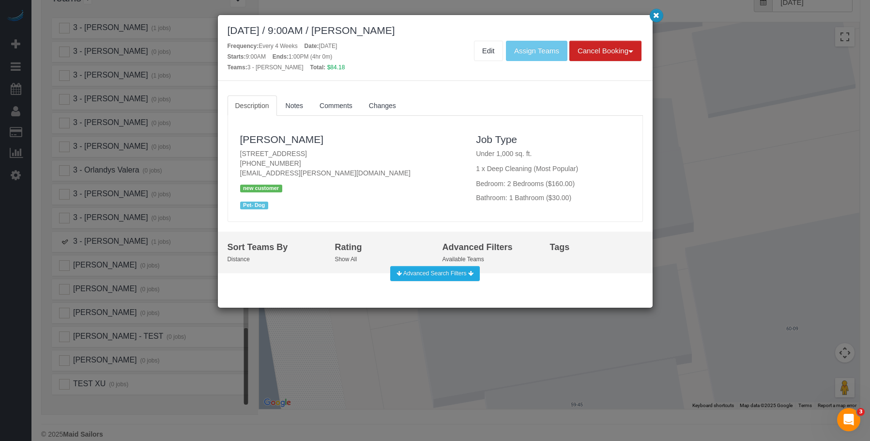
click at [659, 16] on icon "button" at bounding box center [656, 15] width 6 height 6
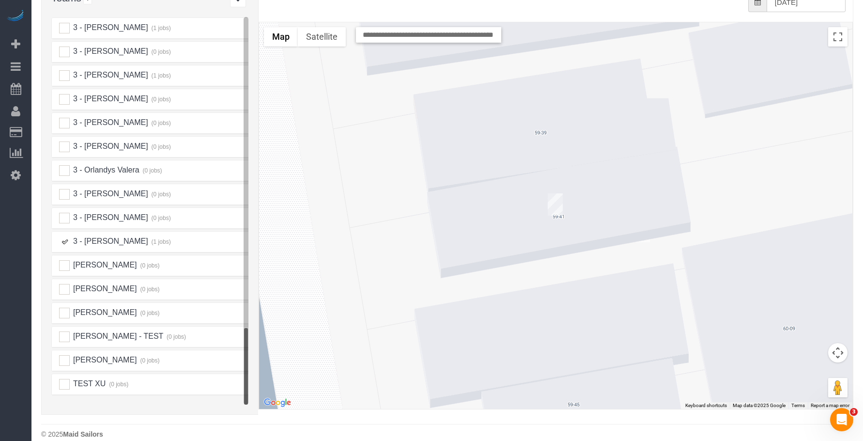
click at [68, 236] on ins at bounding box center [64, 241] width 11 height 11
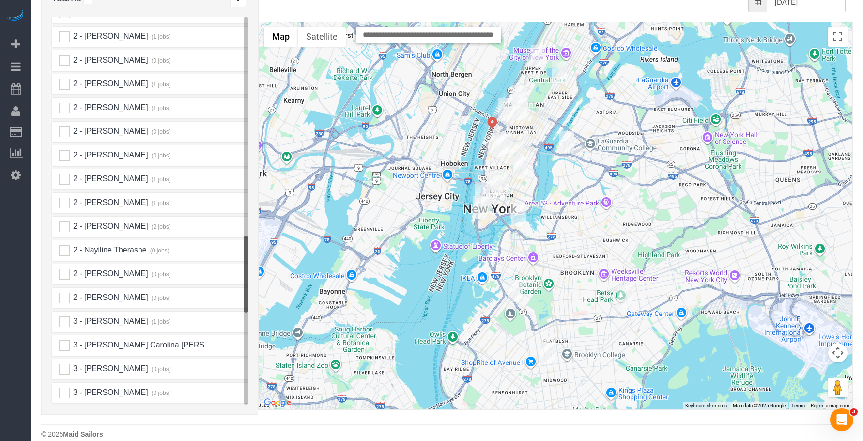
scroll to position [1036, 0]
click at [63, 105] on ins at bounding box center [64, 110] width 11 height 11
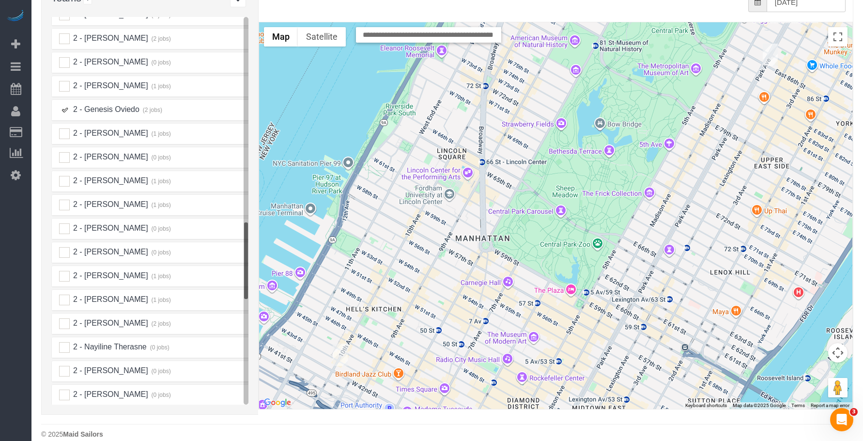
click at [769, 44] on img "08/16/2025 9:00AM - Andrew Henry - 115 East 86th Street, Apt. 44, New York, NY …" at bounding box center [770, 55] width 15 height 22
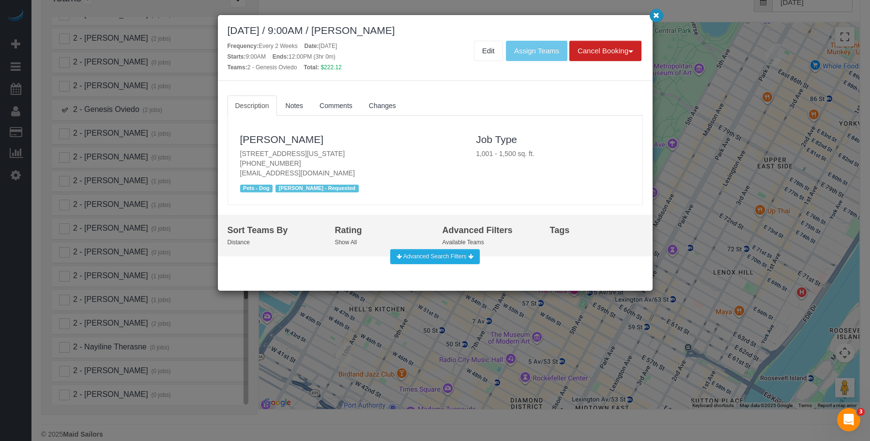
click at [657, 17] on icon "button" at bounding box center [656, 15] width 6 height 6
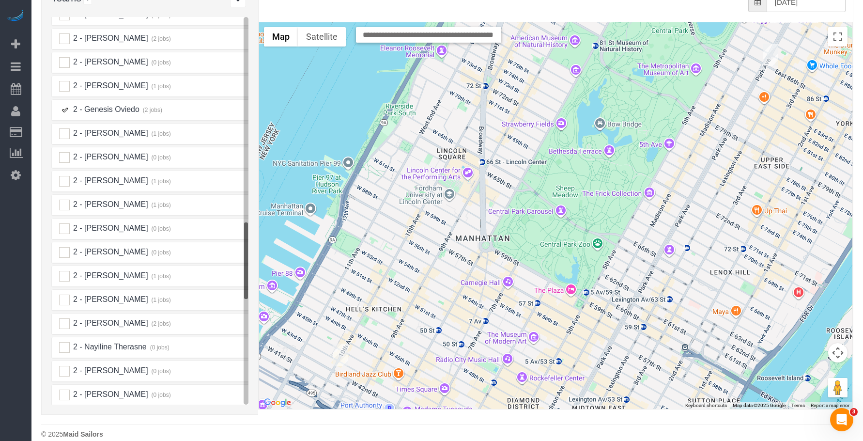
click at [340, 343] on img "08/16/2025 1:00PM - David Kupferberg - 484 West 43rd Street, Apt. 45q, New York…" at bounding box center [340, 354] width 15 height 22
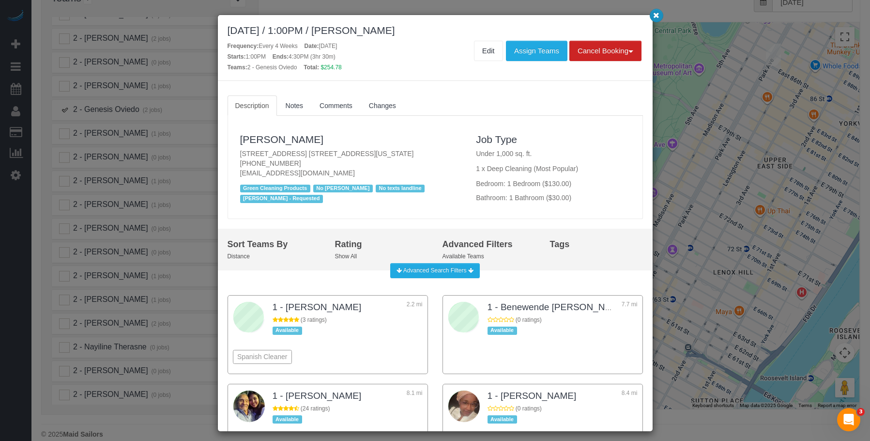
click at [655, 16] on icon "button" at bounding box center [656, 15] width 6 height 6
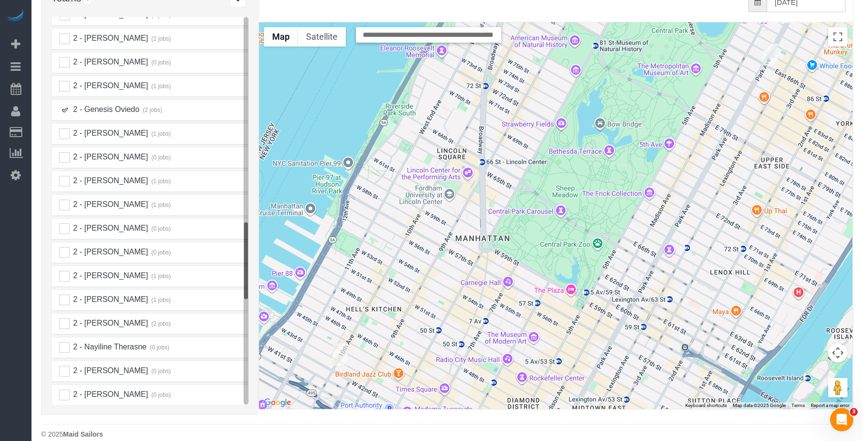
click at [64, 105] on ins at bounding box center [64, 110] width 11 height 11
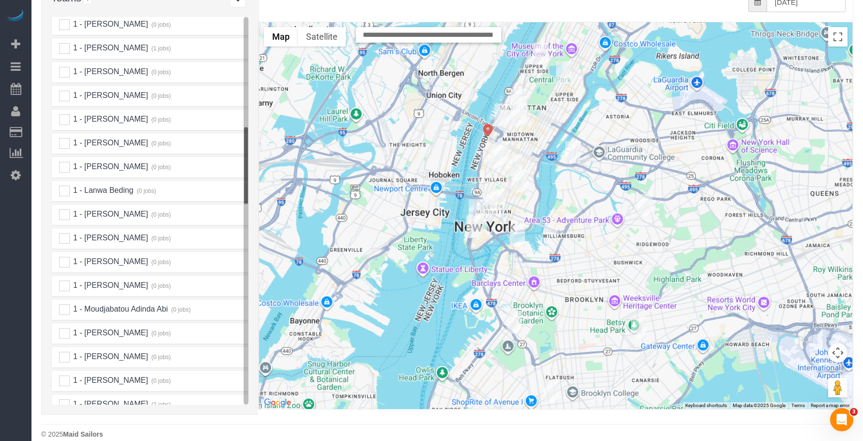
scroll to position [551, 0]
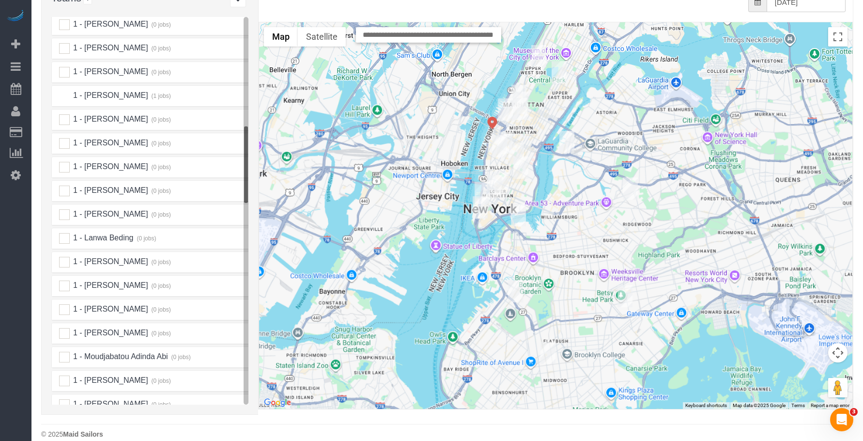
click at [63, 91] on ins at bounding box center [64, 96] width 11 height 11
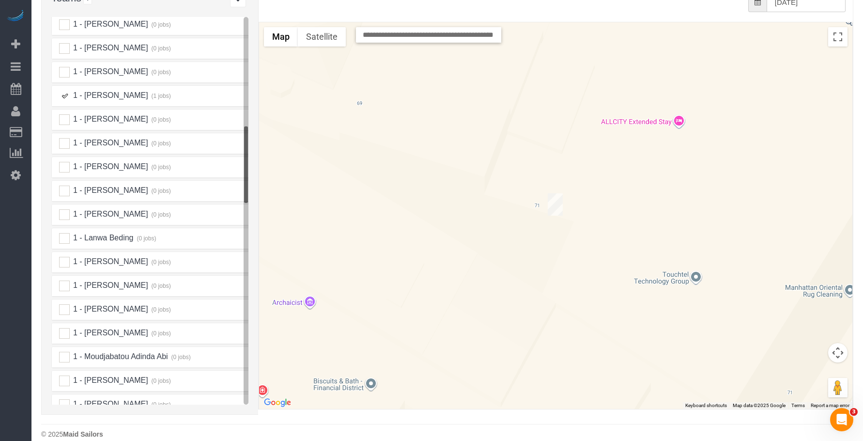
click at [558, 194] on img "08/16/2025 10:00AM - John Sullivan - 71 Broadway, Apt. 17h, New York, NY 10006" at bounding box center [555, 204] width 15 height 22
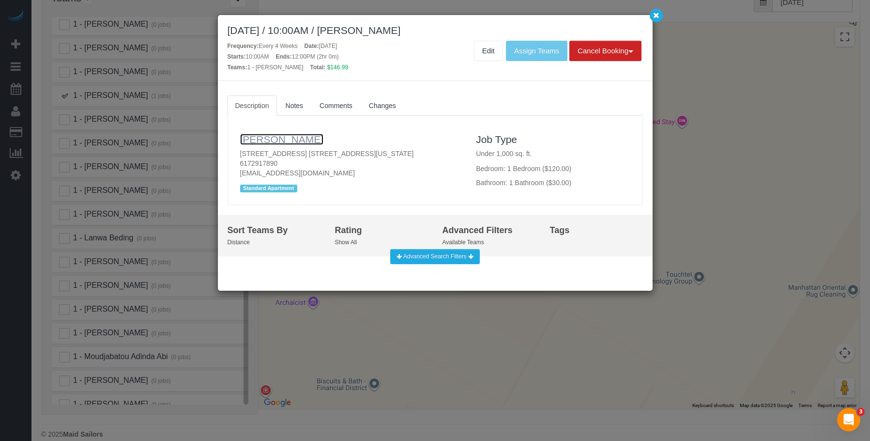
click at [265, 137] on link "[PERSON_NAME]" at bounding box center [282, 139] width 84 height 11
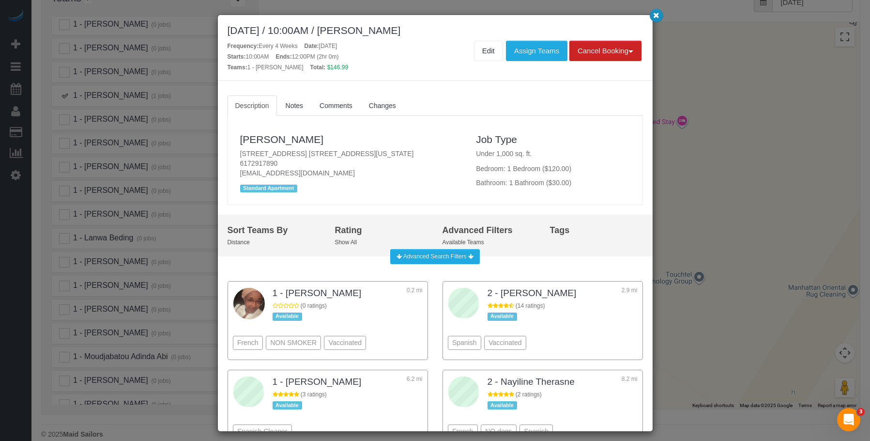
click at [657, 16] on icon "button" at bounding box center [656, 15] width 6 height 6
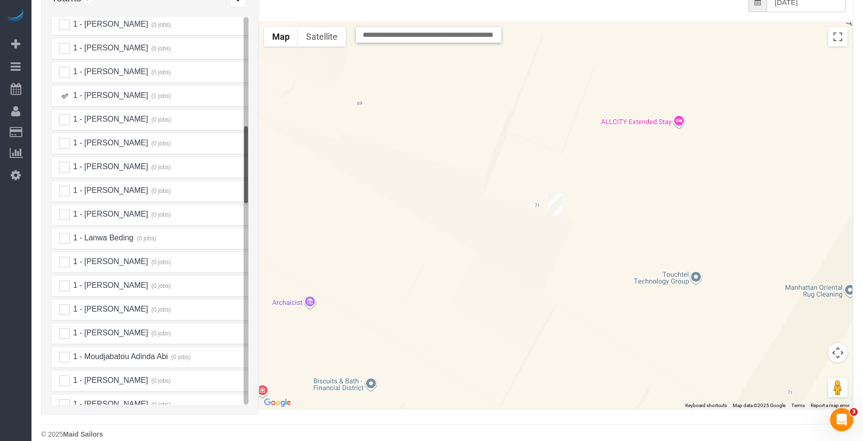
drag, startPoint x: 65, startPoint y: 81, endPoint x: 259, endPoint y: 184, distance: 218.9
click at [66, 91] on ins at bounding box center [64, 96] width 11 height 11
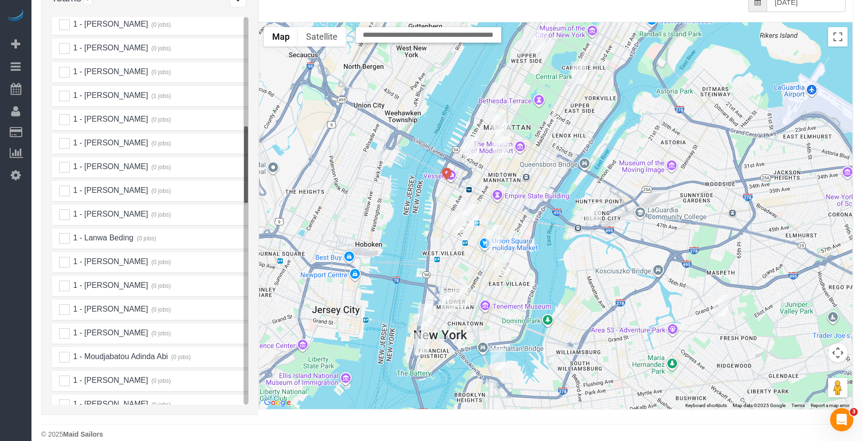
drag, startPoint x: 498, startPoint y: 112, endPoint x: 462, endPoint y: 215, distance: 108.8
click at [462, 215] on img "08/16/2025 9:00AM - Nazlee Habibi - 201 West 16th Street, Apt. 10g, New York, N…" at bounding box center [459, 222] width 15 height 22
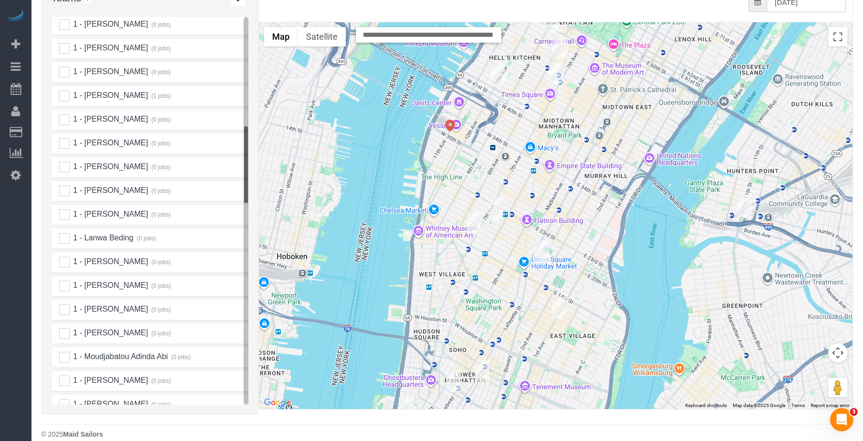
click at [472, 212] on img "08/16/2025 9:00AM - Nazlee Habibi - 201 West 16th Street, Apt. 10g, New York, N…" at bounding box center [473, 223] width 15 height 22
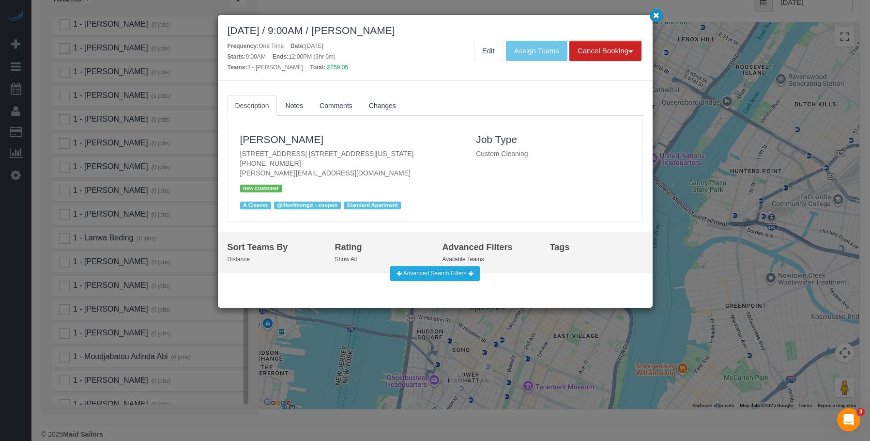
click at [659, 18] on icon "button" at bounding box center [656, 15] width 6 height 6
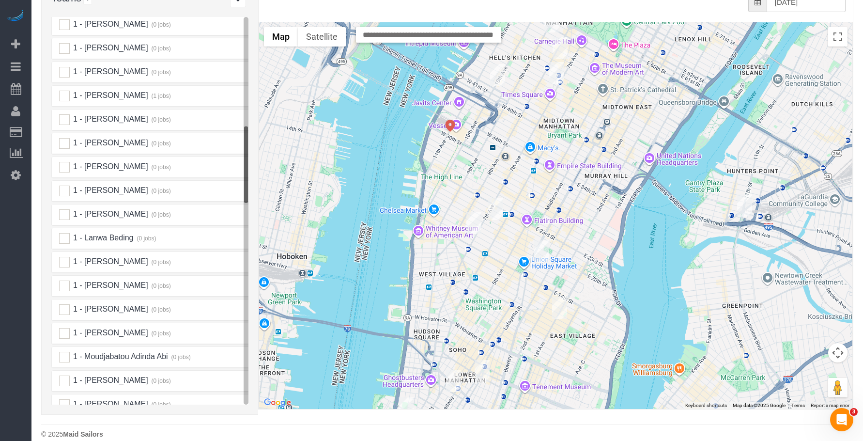
click at [496, 198] on img "08/16/2025 8:00AM - Lisa Kaplan - 120 West 21 Street, Apt. 1007, New York, NY 1…" at bounding box center [495, 209] width 15 height 22
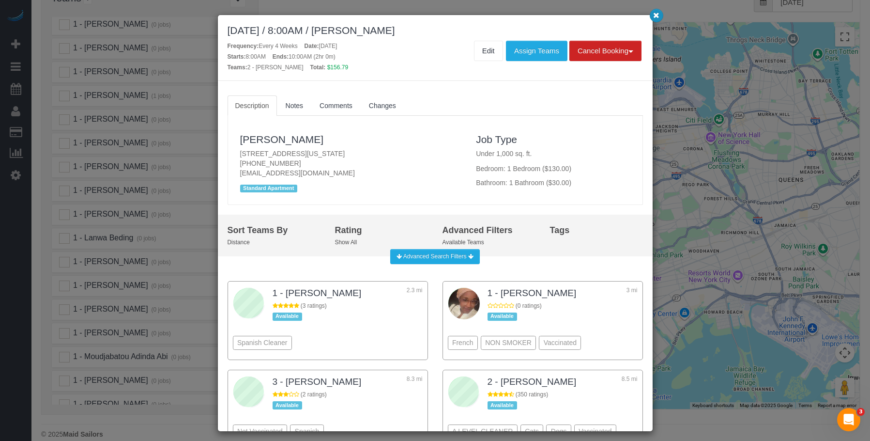
click at [658, 16] on icon "button" at bounding box center [656, 15] width 6 height 6
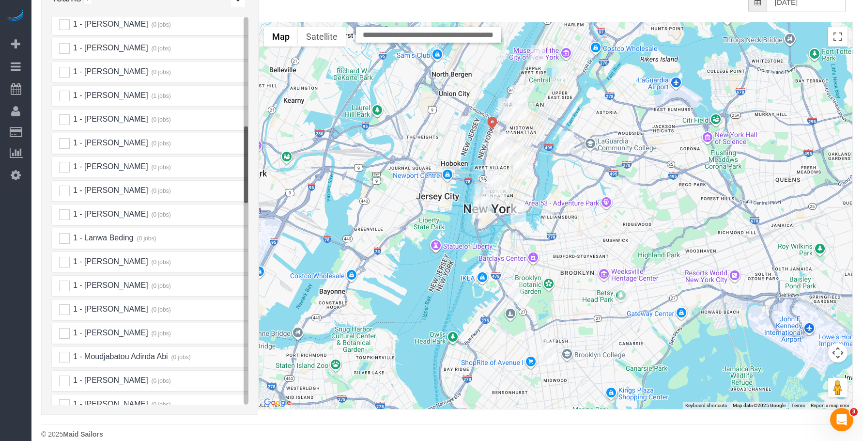
click at [515, 98] on img "08/16/2025 2:00PM - William Wang - 1600 Broadway, Apt.12c, New York, NY 10019" at bounding box center [519, 109] width 15 height 22
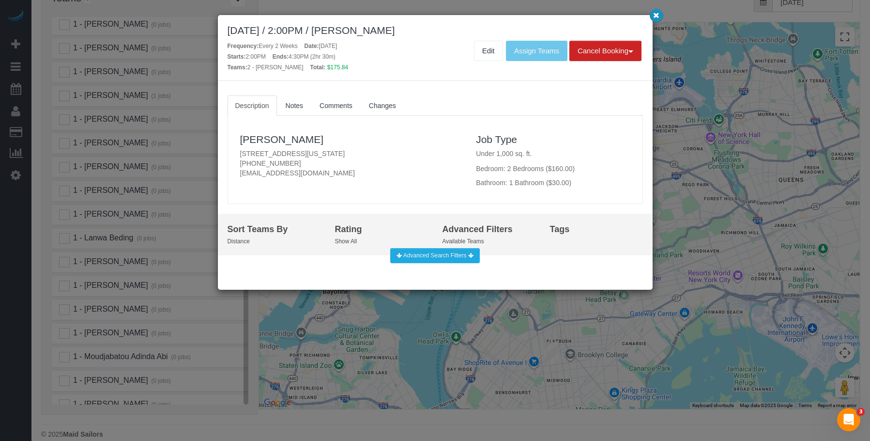
click at [657, 13] on icon "button" at bounding box center [656, 15] width 6 height 6
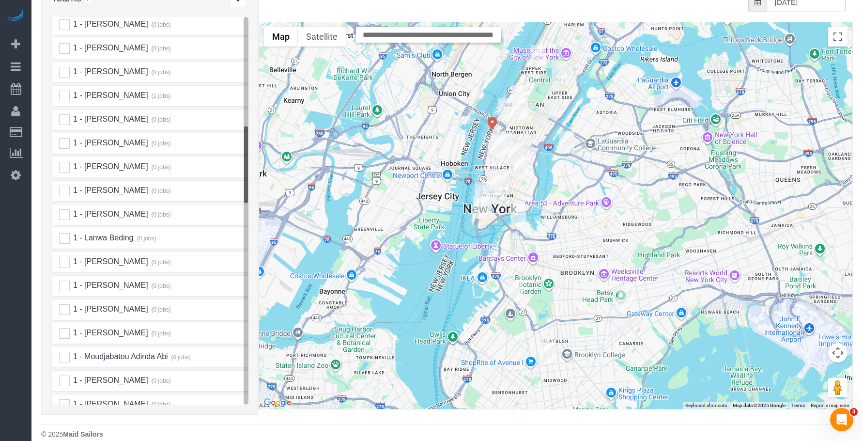
click at [525, 92] on img "08/16/2025 10:00AM - Orit Ronen - 242 W 53rd St 52a, Apt 52a, New York, NY 10019" at bounding box center [520, 103] width 15 height 22
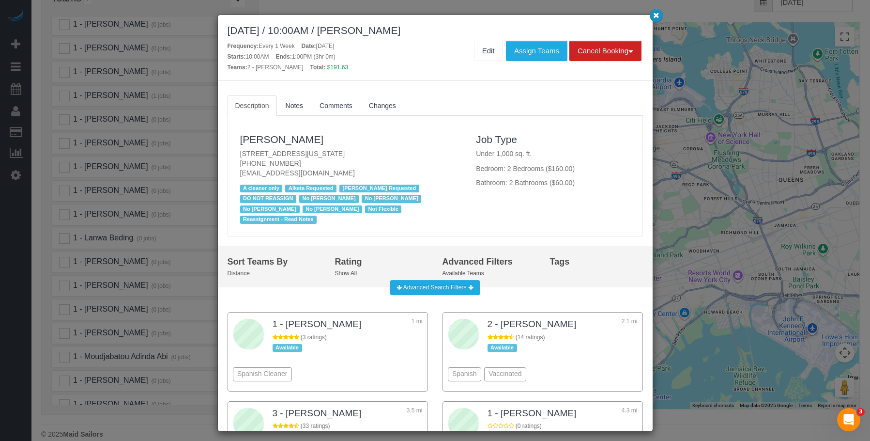
click at [653, 16] on button "button" at bounding box center [657, 16] width 14 height 14
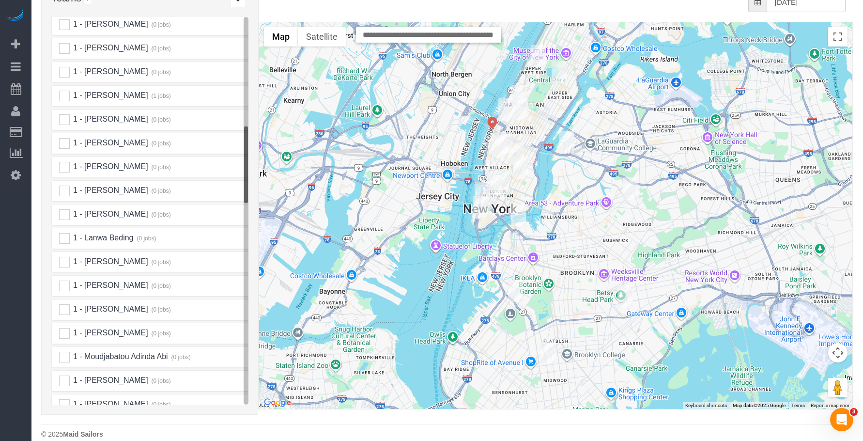
click at [518, 85] on img "08/16/2025 12:30PM - Hsien Yean Wong - 340 West 57th Street, Apt. 12b, New York…" at bounding box center [519, 96] width 15 height 22
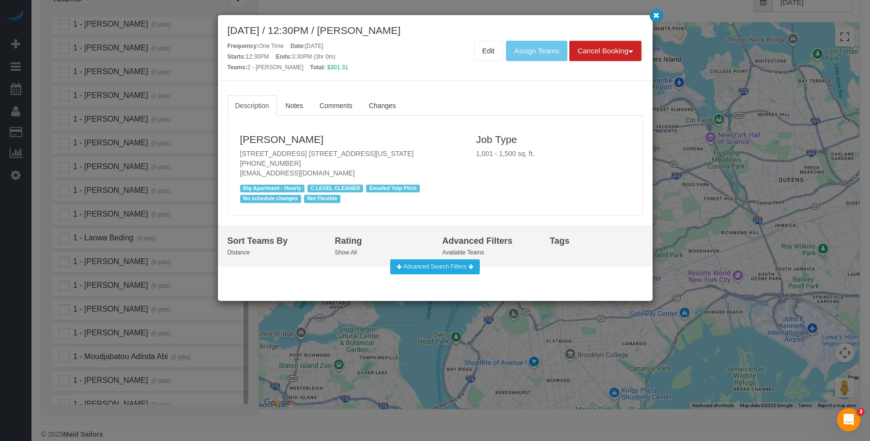
click at [654, 13] on icon "button" at bounding box center [656, 15] width 6 height 6
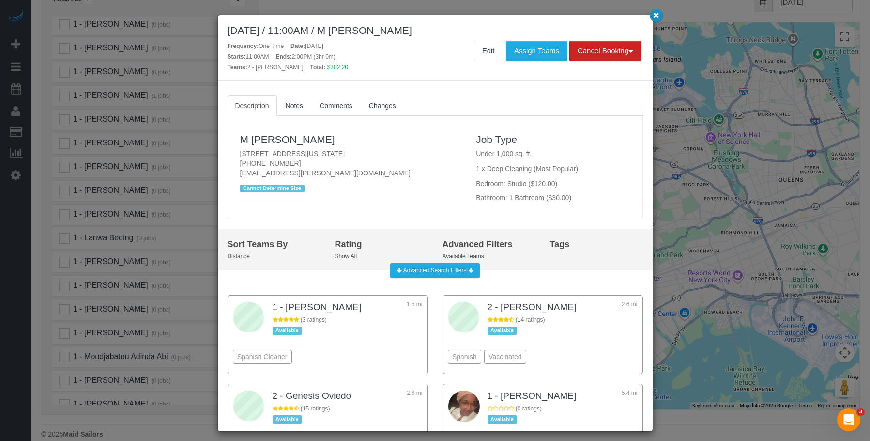
click at [655, 16] on icon "button" at bounding box center [656, 15] width 6 height 6
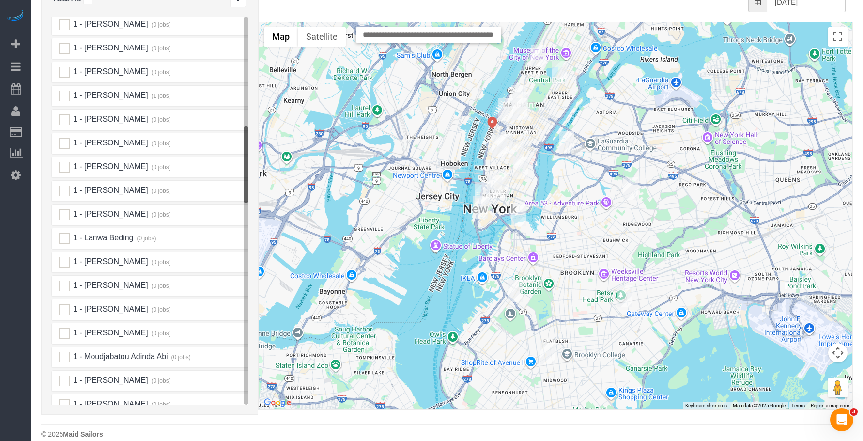
click at [481, 182] on img "08/16/2025 11:00AM - Benjamin Israel - 275 Greenwich Street, Apt. 3h, New York,…" at bounding box center [482, 193] width 15 height 22
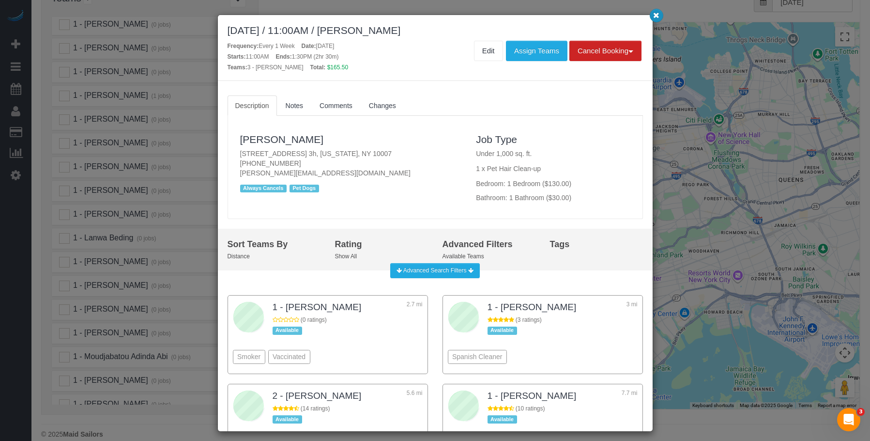
click at [656, 16] on icon "button" at bounding box center [656, 15] width 6 height 6
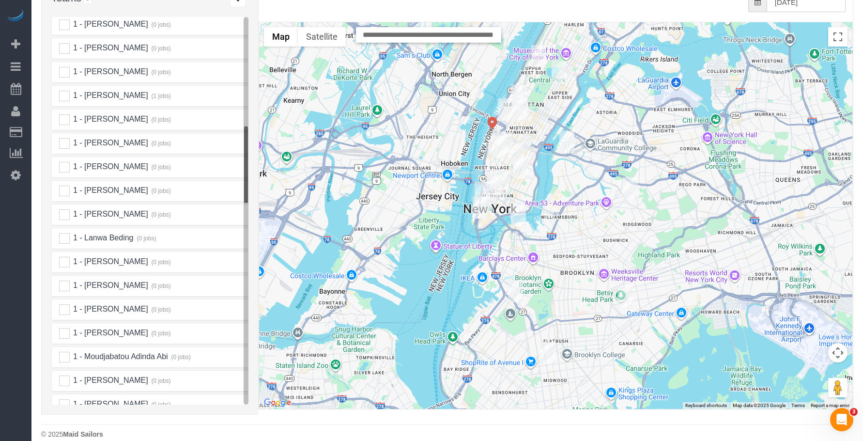
click at [498, 175] on img "08/16/2025 3:00PM - Gabriella Plotkin (East Photographic) - 401 Broadway, Suite…" at bounding box center [494, 186] width 15 height 22
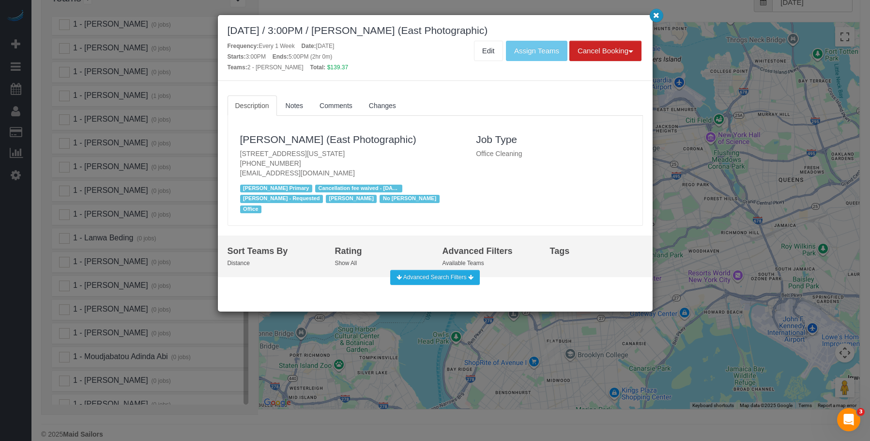
click at [655, 15] on icon "button" at bounding box center [656, 15] width 6 height 6
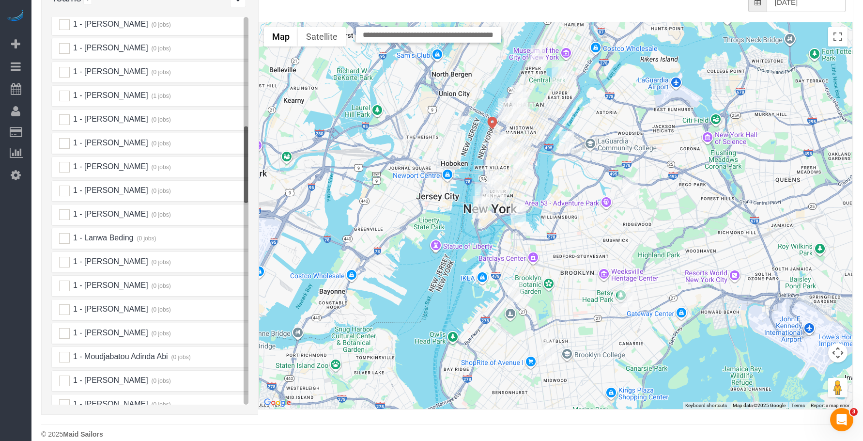
click at [509, 132] on img "08/16/2025 8:00AM - Lisa Kaplan - 120 West 21 Street, Apt. 1007, New York, NY 1…" at bounding box center [504, 143] width 15 height 22
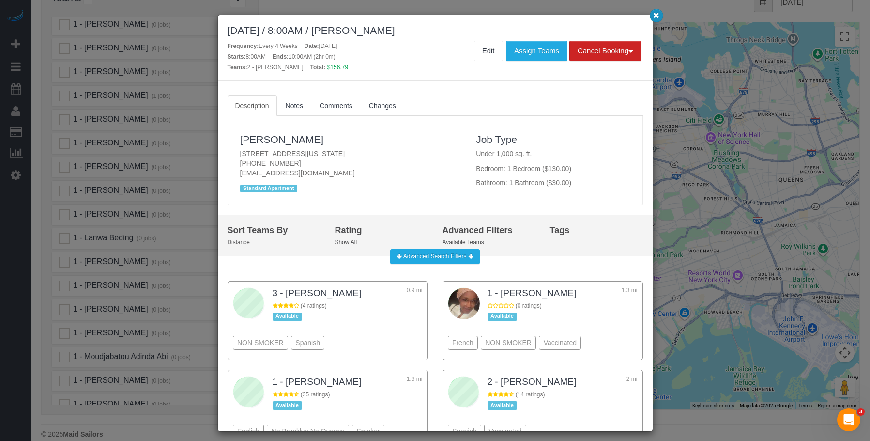
click at [655, 17] on icon "button" at bounding box center [656, 15] width 6 height 6
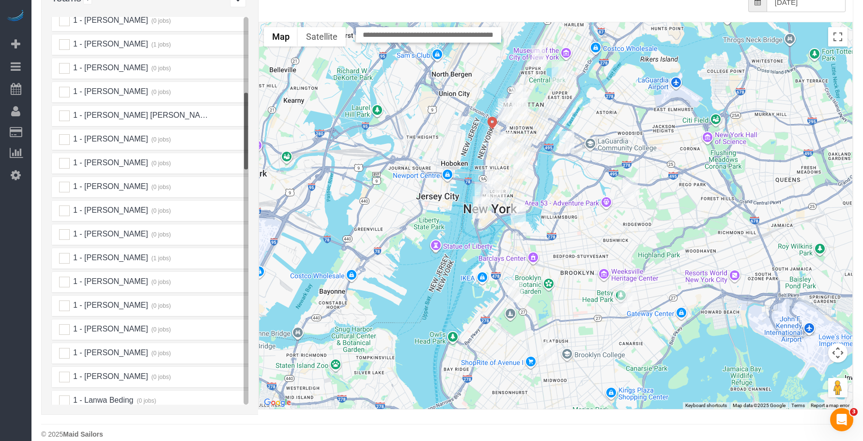
scroll to position [406, 0]
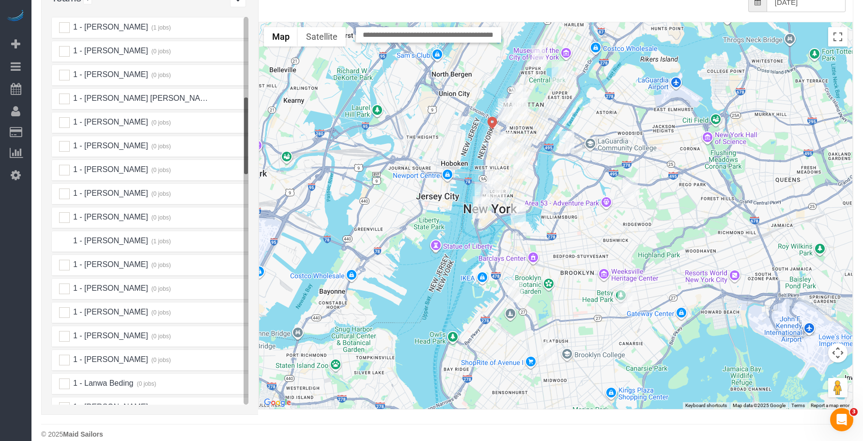
click at [66, 236] on ins at bounding box center [64, 241] width 11 height 11
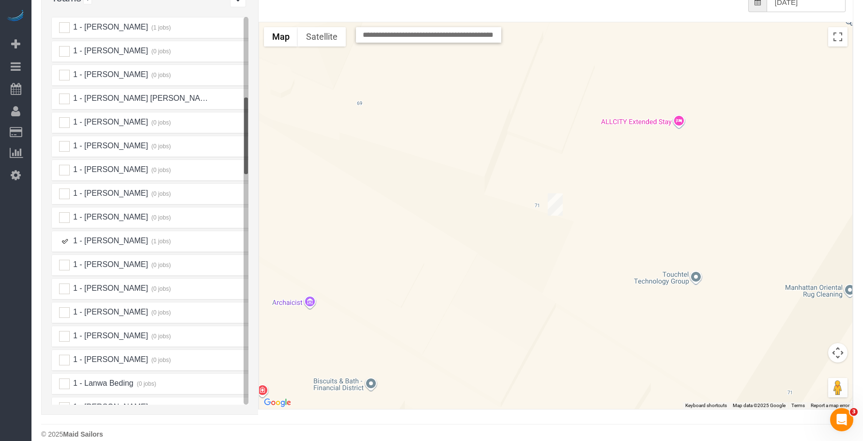
click at [558, 193] on img "08/16/2025 10:00AM - John Sullivan - 71 Broadway, Apt. 17h, New York, NY 10006" at bounding box center [555, 204] width 15 height 22
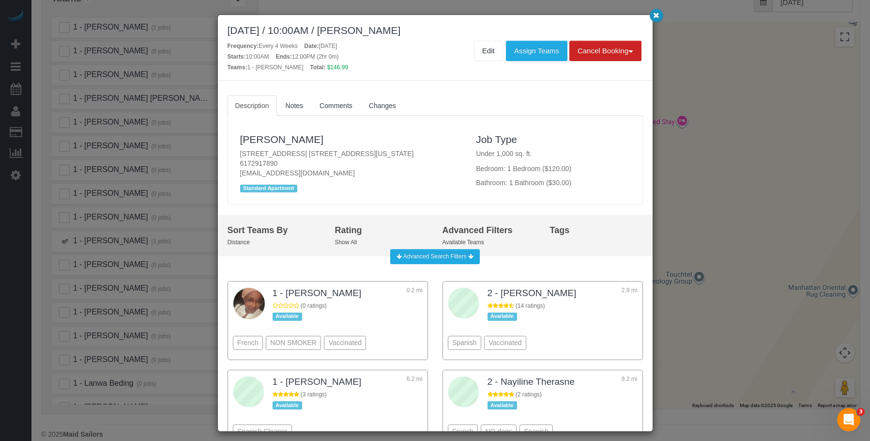
click at [657, 18] on icon "button" at bounding box center [656, 15] width 6 height 6
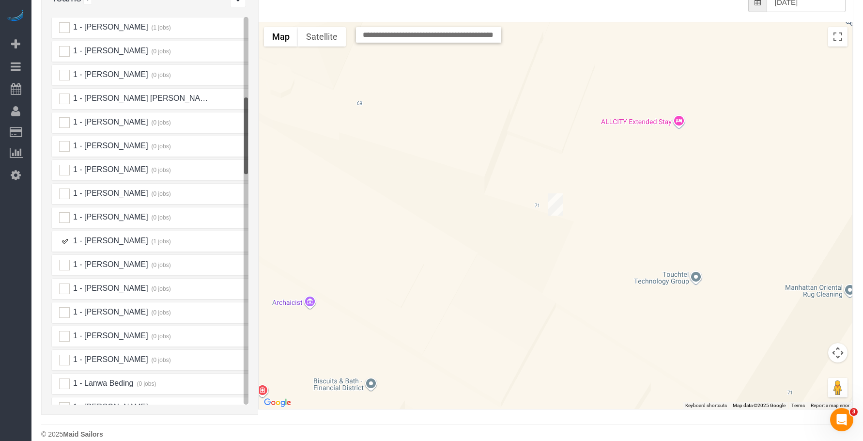
click at [553, 193] on img "08/16/2025 10:00AM - John Sullivan - 71 Broadway, Apt. 17h, New York, NY 10006" at bounding box center [555, 204] width 15 height 22
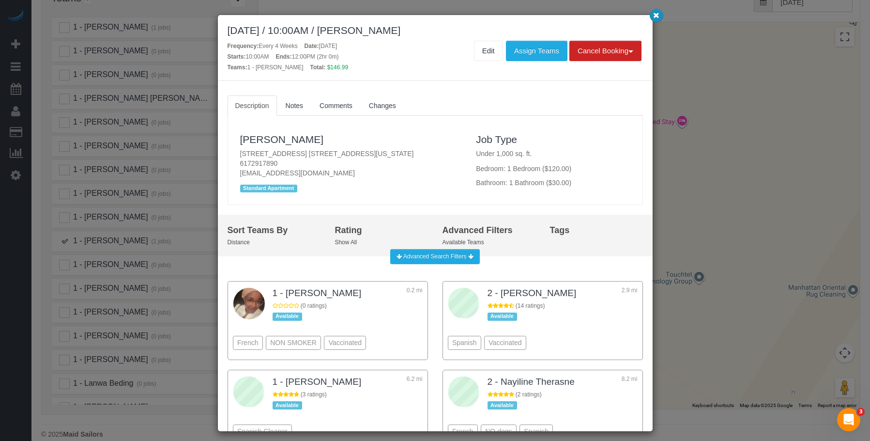
click at [654, 19] on button "button" at bounding box center [657, 16] width 14 height 14
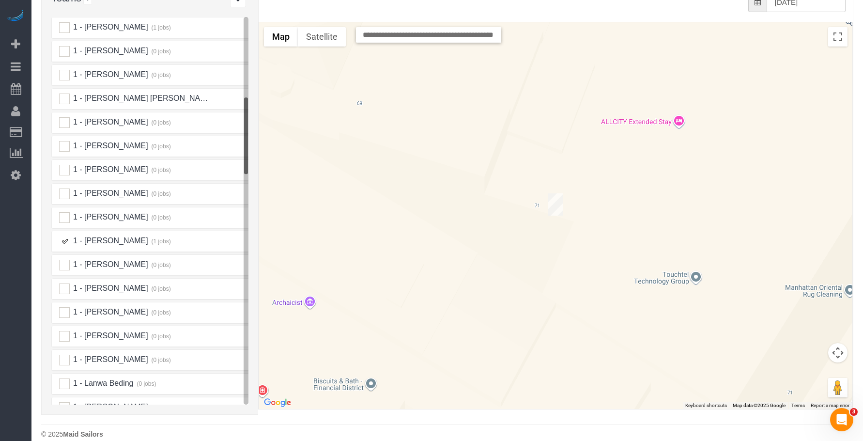
click at [64, 236] on ins at bounding box center [64, 241] width 11 height 11
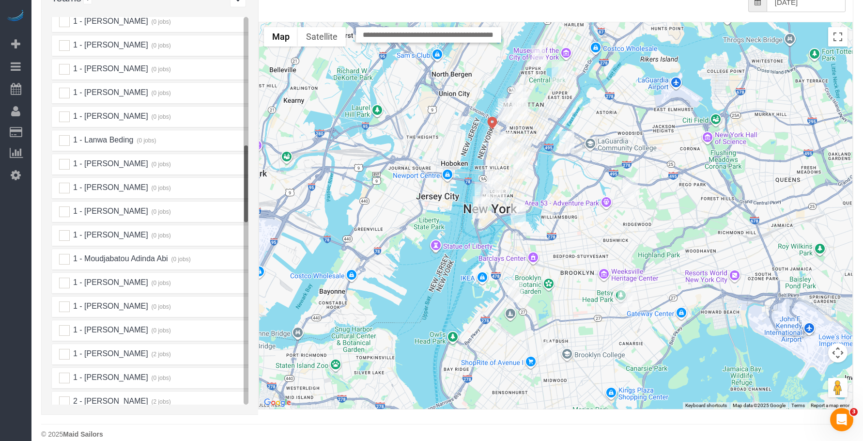
scroll to position [648, 0]
click at [167, 184] on div "1 - [PERSON_NAME] (0 jobs)" at bounding box center [136, 189] width 168 height 11
click at [129, 207] on link "Team Info" at bounding box center [126, 217] width 45 height 20
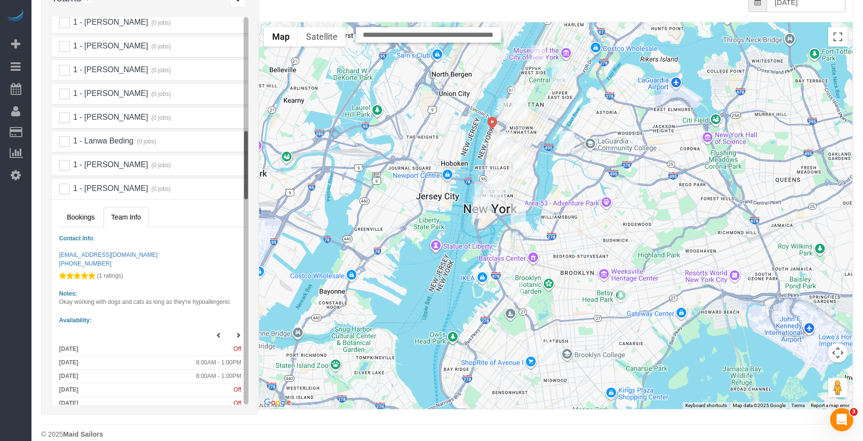
click at [150, 186] on small "(0 jobs)" at bounding box center [160, 189] width 21 height 7
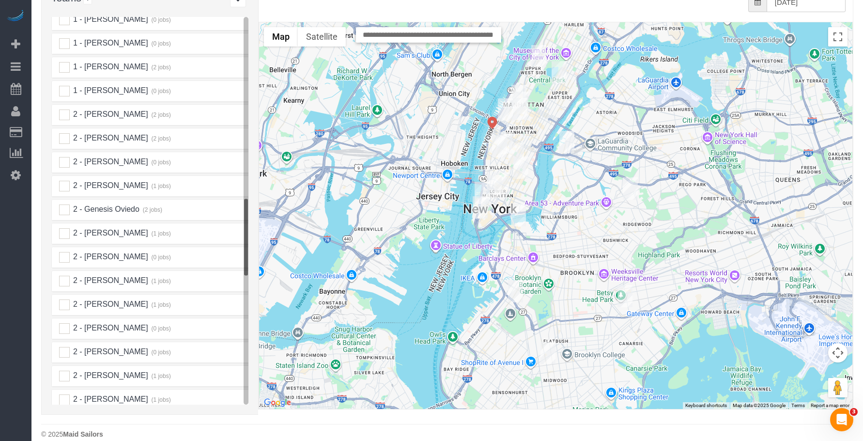
scroll to position [939, 0]
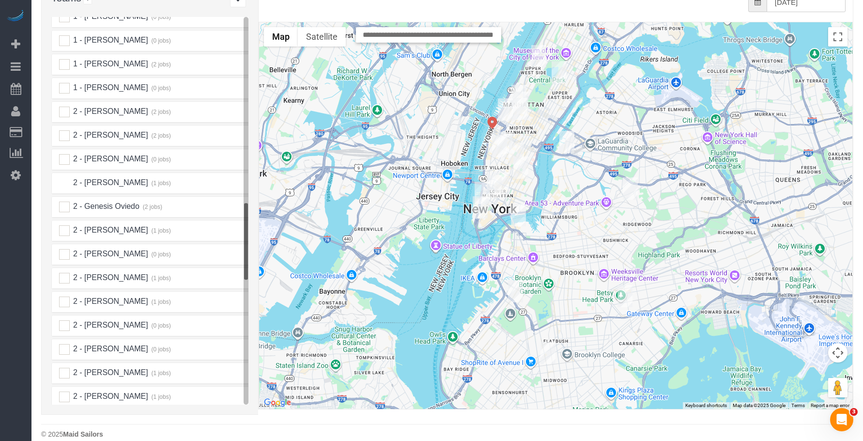
click at [64, 178] on ins at bounding box center [64, 183] width 11 height 11
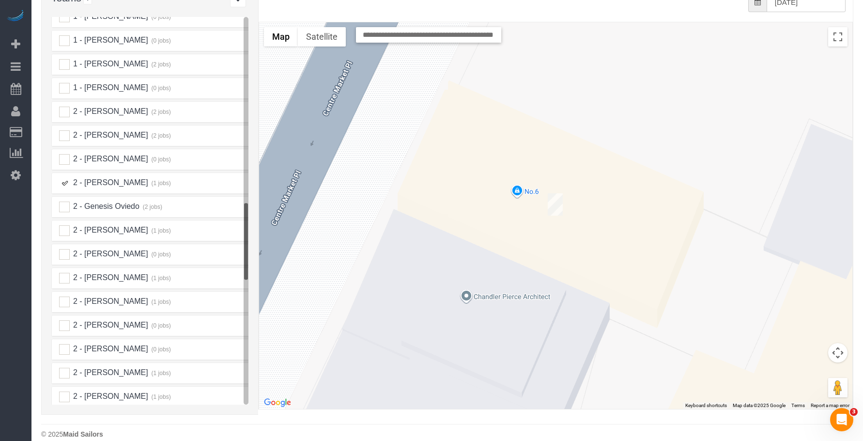
click at [552, 193] on img "08/16/2025 1:00PM - Patrick Scott - 8 Center Marketplace, Unit 1, New York, NY …" at bounding box center [555, 204] width 15 height 22
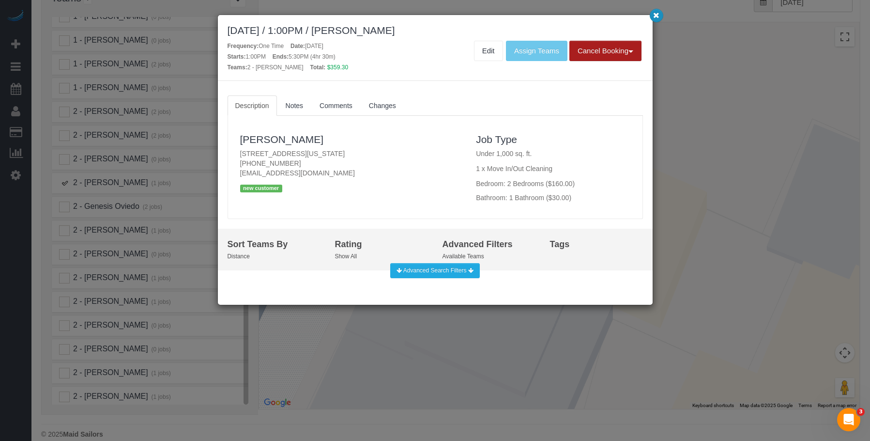
drag, startPoint x: 658, startPoint y: 16, endPoint x: 617, endPoint y: 27, distance: 42.1
click at [658, 16] on icon "button" at bounding box center [656, 15] width 6 height 6
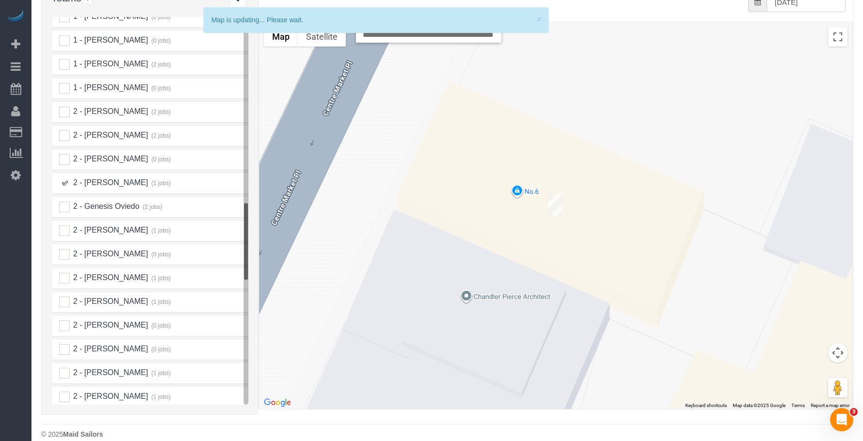
click at [66, 178] on ins at bounding box center [64, 183] width 11 height 11
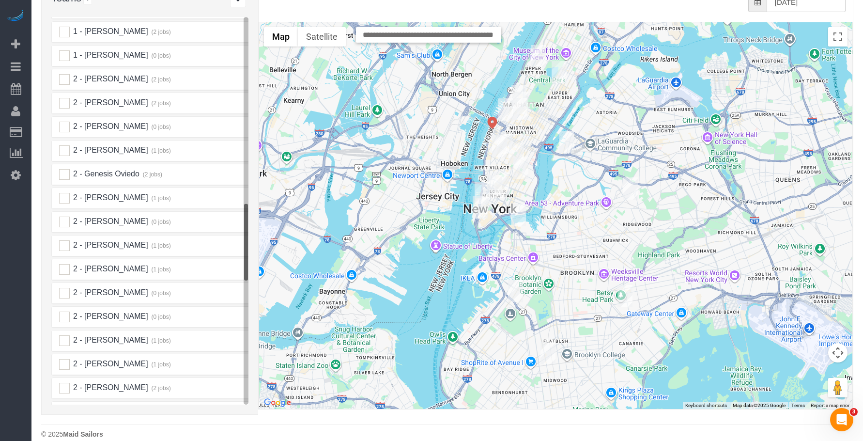
scroll to position [1036, 0]
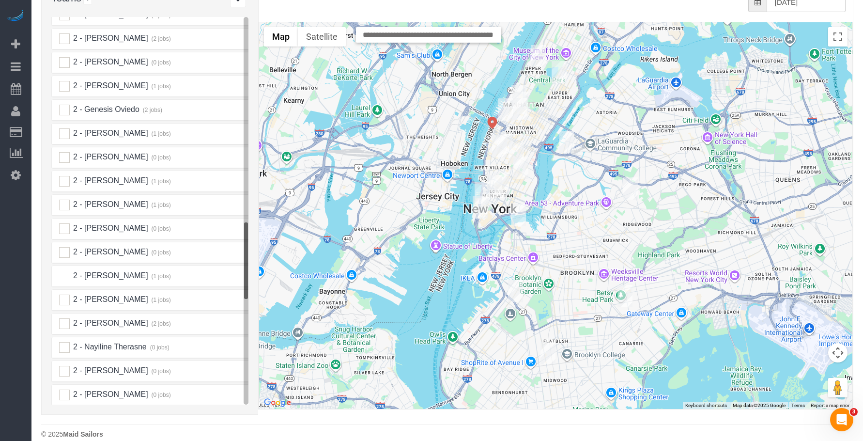
click at [64, 271] on ins at bounding box center [64, 276] width 11 height 11
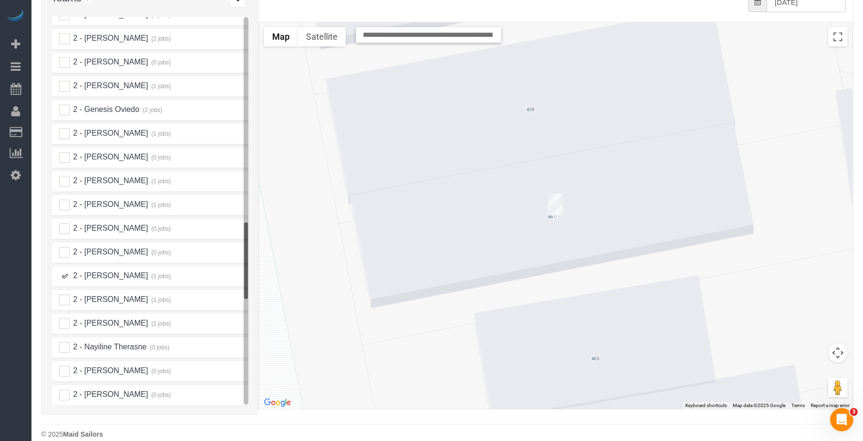
click at [556, 193] on img "08/16/2025 10:00AM - Kadiatou Ware - 461 Bristol Street, Apt.1f, Brooklyn, NY 1…" at bounding box center [555, 204] width 15 height 22
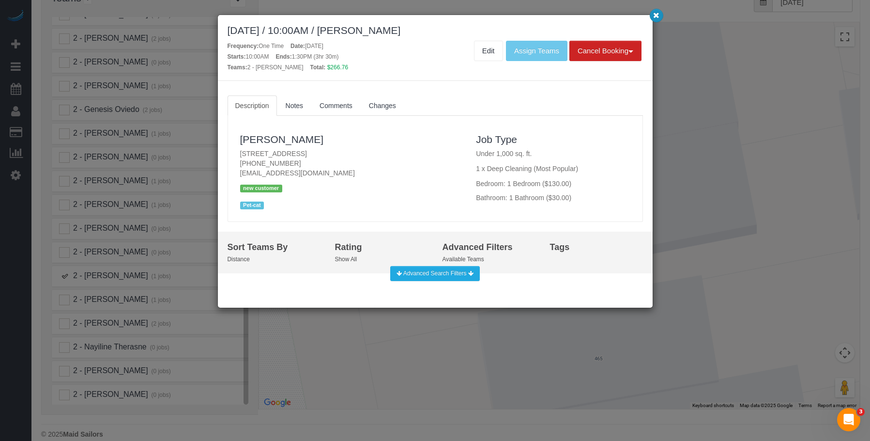
click at [660, 16] on button "button" at bounding box center [657, 16] width 14 height 14
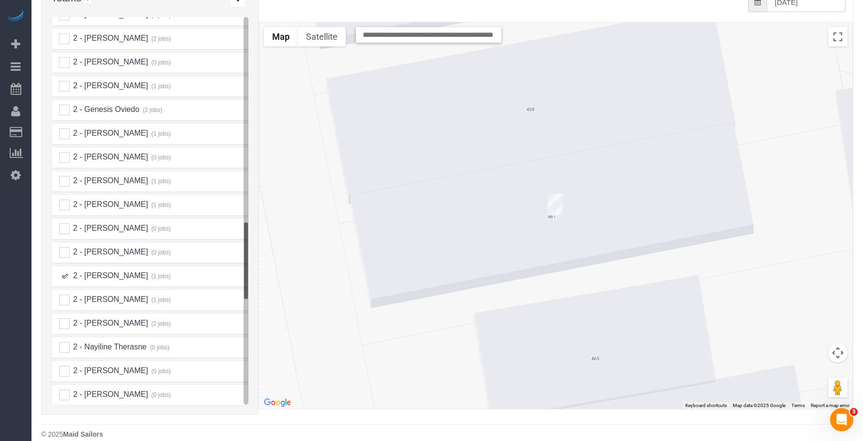
click at [63, 271] on ins at bounding box center [64, 276] width 11 height 11
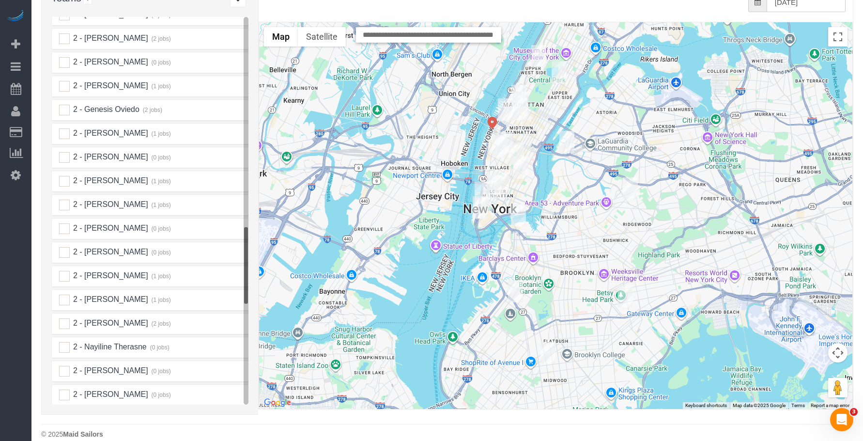
scroll to position [1181, 0]
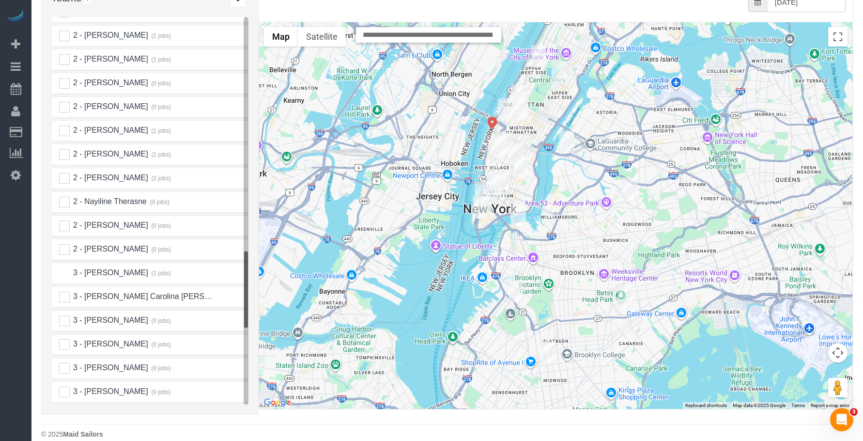
click at [65, 268] on ins at bounding box center [64, 273] width 11 height 11
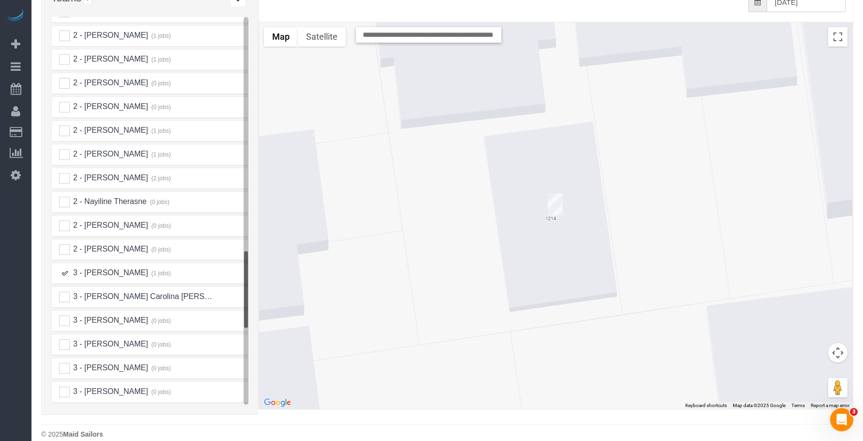
click at [559, 193] on img "08/16/2025 11:00AM - Patricia DeSiano - 1214 Avenue H, Second Floor, Brooklyn, …" at bounding box center [555, 204] width 15 height 22
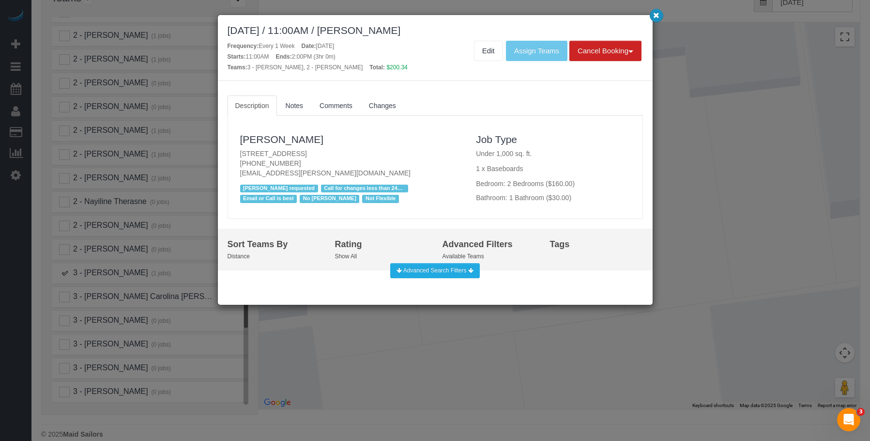
click at [658, 12] on icon "button" at bounding box center [656, 15] width 6 height 6
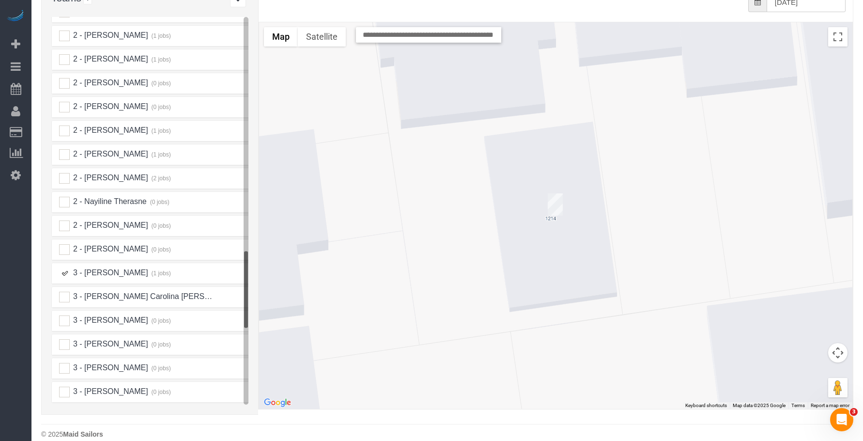
click at [64, 268] on ins at bounding box center [64, 273] width 11 height 11
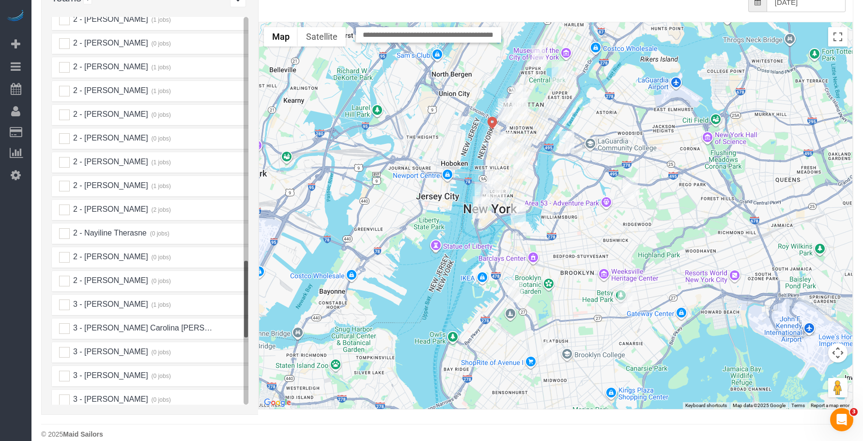
scroll to position [1036, 0]
